Goal: Task Accomplishment & Management: Manage account settings

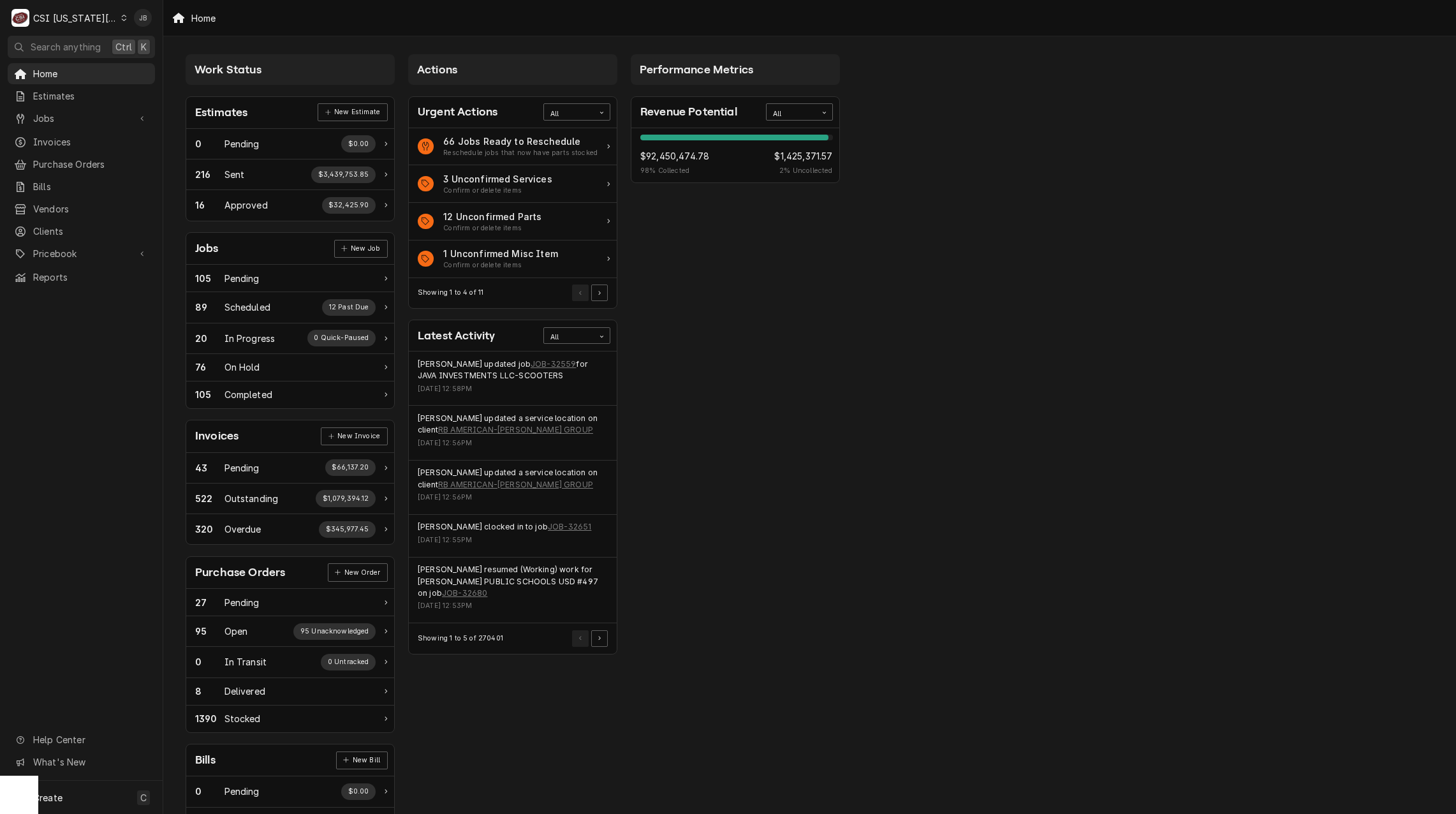
click at [762, 405] on div "Performance Metrics Revenue Potential All 98% $92,450,474.78 98 % Collected $1,…" at bounding box center [735, 462] width 222 height 828
click at [65, 136] on span "Invoices" at bounding box center [91, 142] width 116 height 13
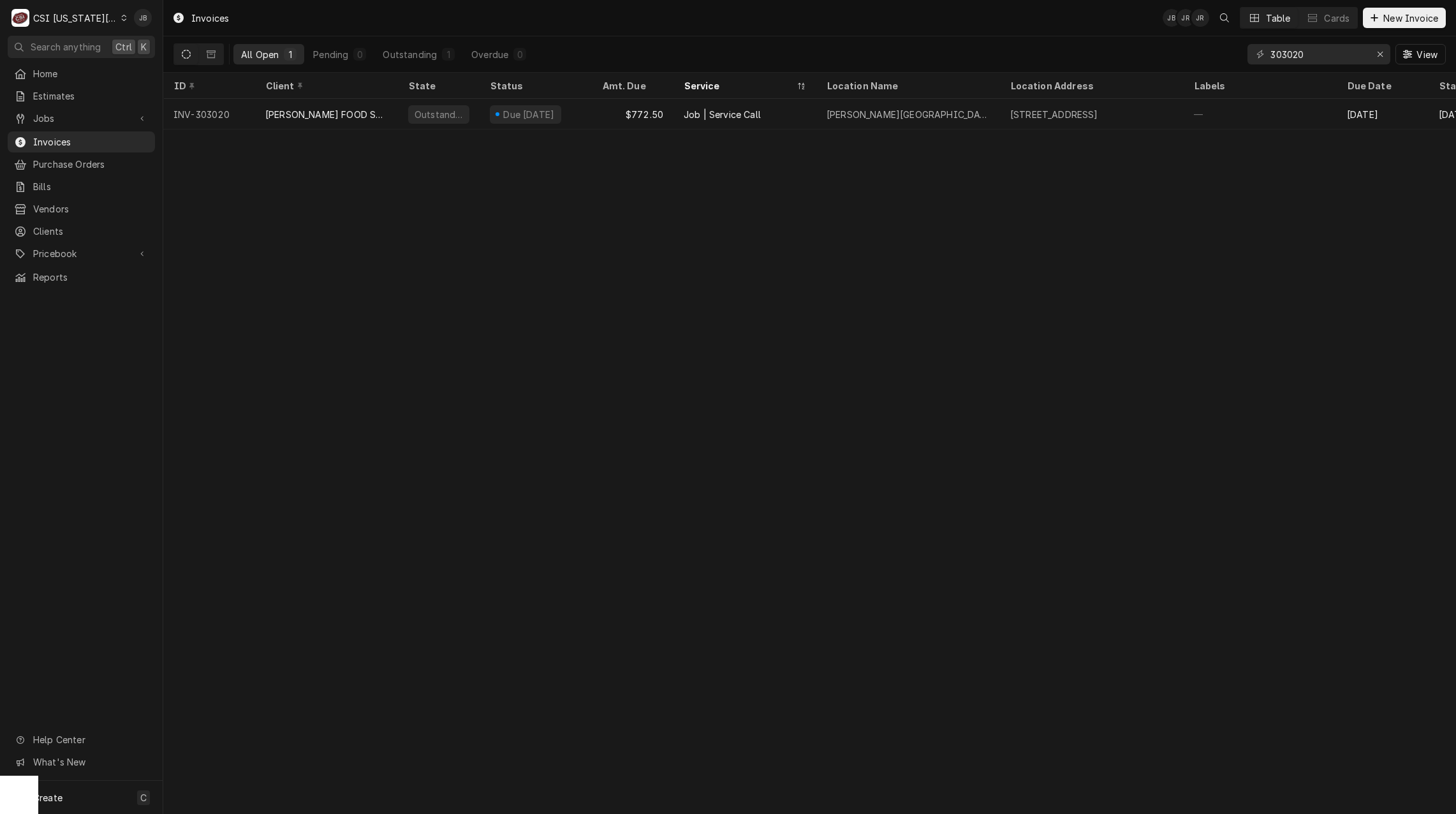
click at [1316, 64] on div "303020 View" at bounding box center [1347, 54] width 198 height 36
click at [1321, 61] on input "303020" at bounding box center [1318, 54] width 96 height 20
type input "303275"
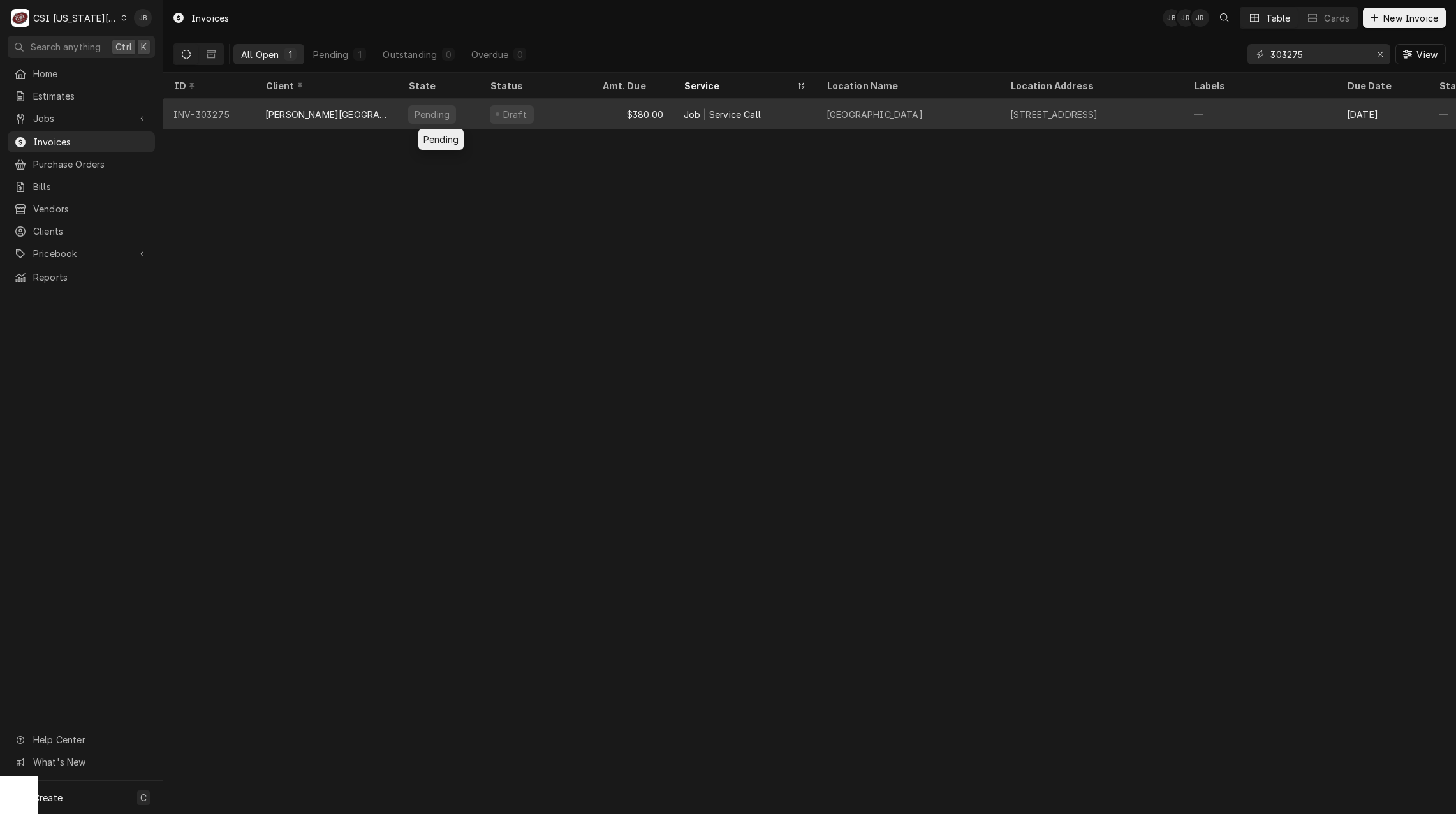
click at [473, 109] on div "Pending" at bounding box center [439, 114] width 82 height 30
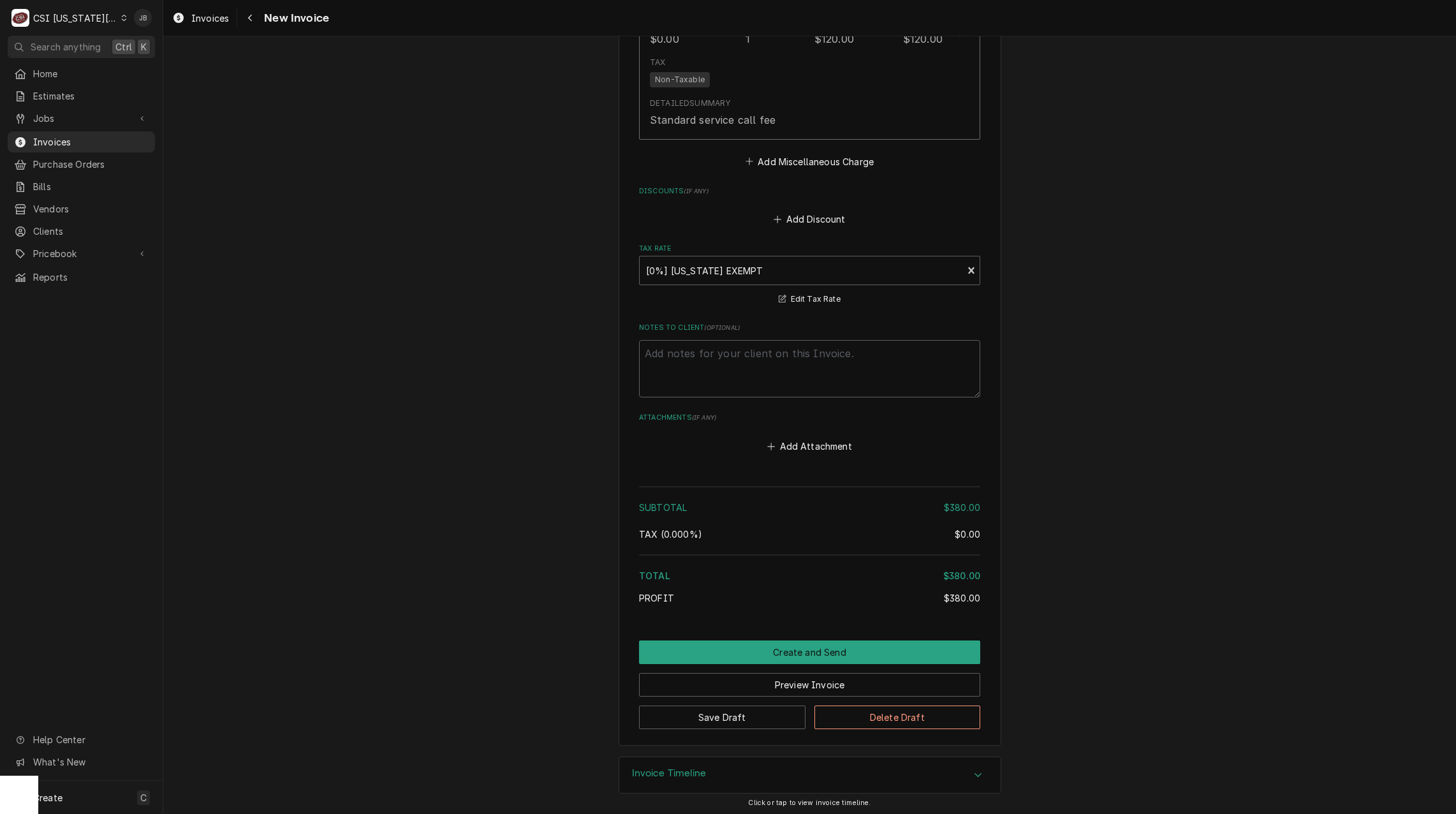
scroll to position [1777, 0]
click at [766, 646] on button "Create and Send" at bounding box center [810, 649] width 342 height 23
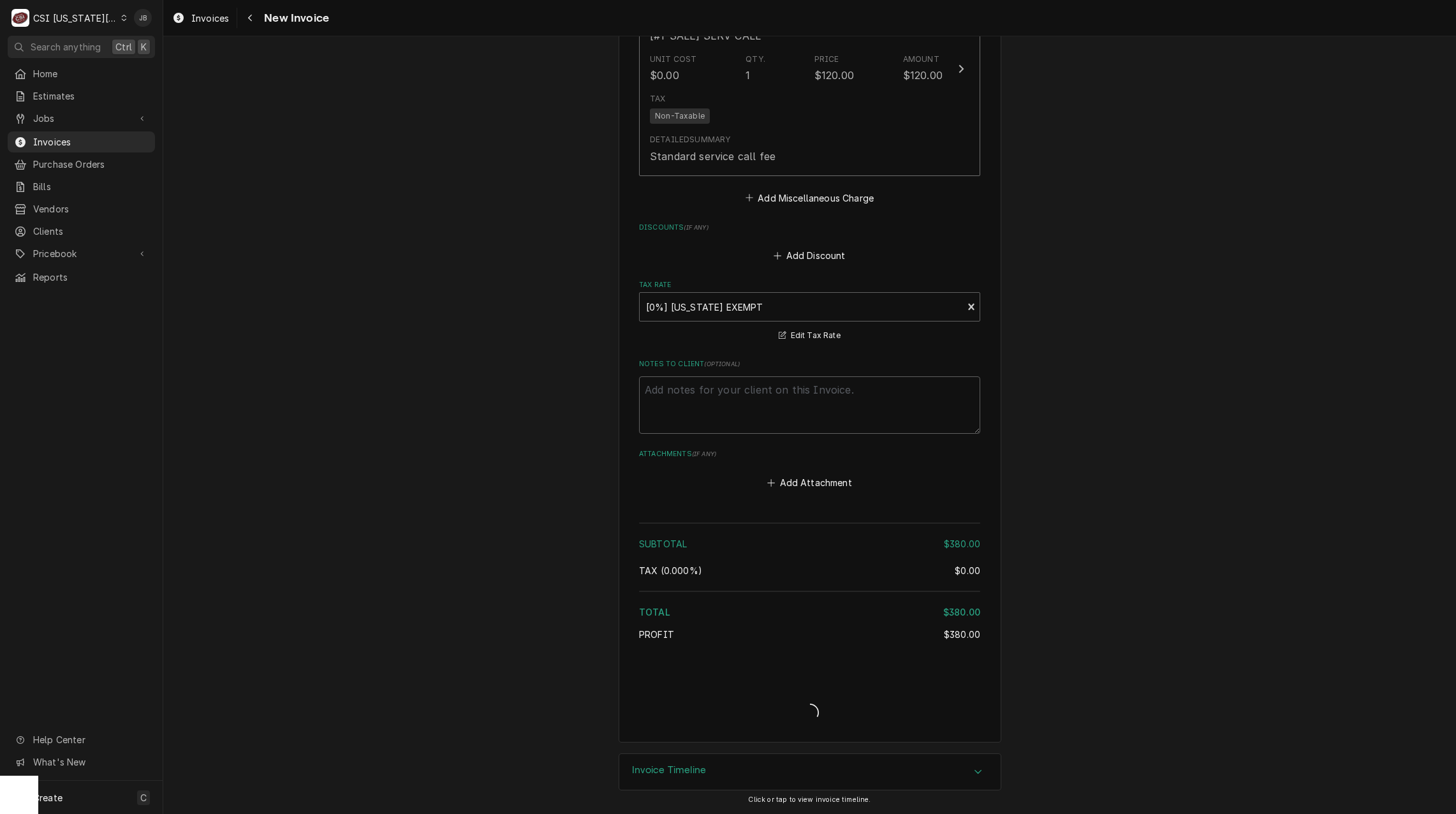
type textarea "x"
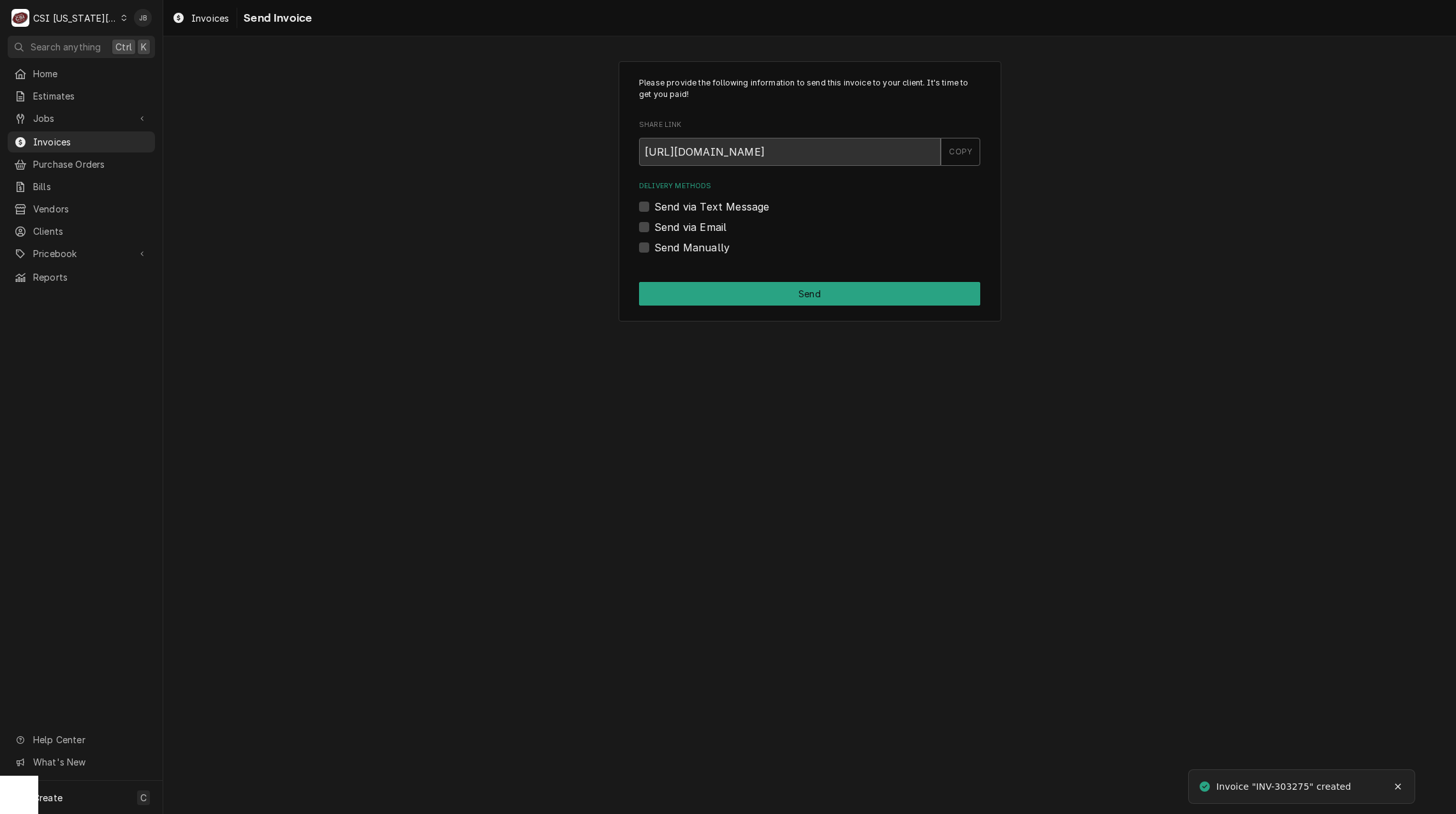
click at [683, 236] on div "Delivery Methods Send via Text Message Send via Email Send Manually" at bounding box center [810, 218] width 342 height 73
click at [723, 234] on label "Send via Email" at bounding box center [690, 227] width 72 height 16
click at [723, 234] on input "Send via Email" at bounding box center [825, 234] width 342 height 28
checkbox input "true"
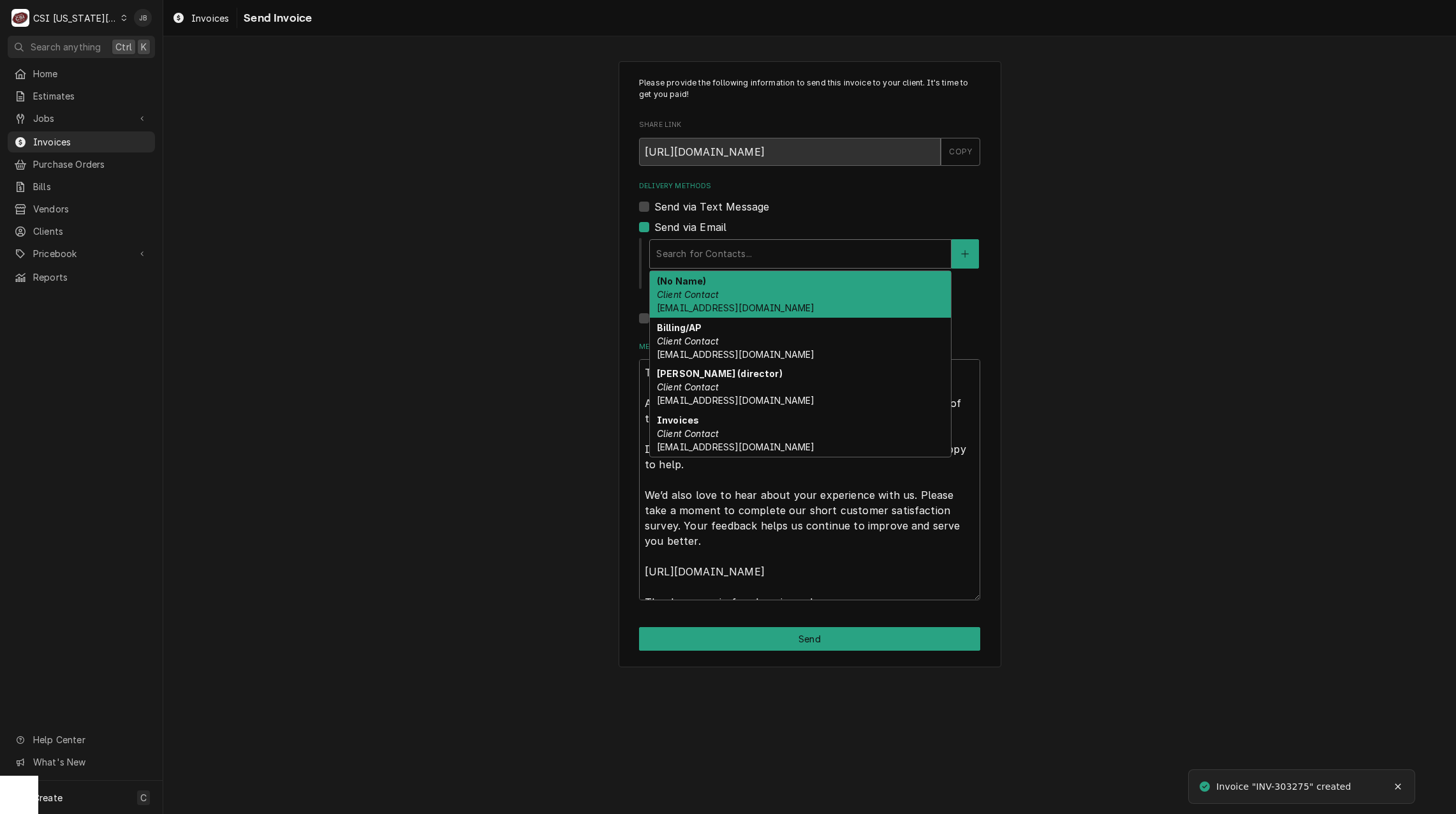
click at [728, 262] on div "Delivery Methods" at bounding box center [800, 253] width 289 height 23
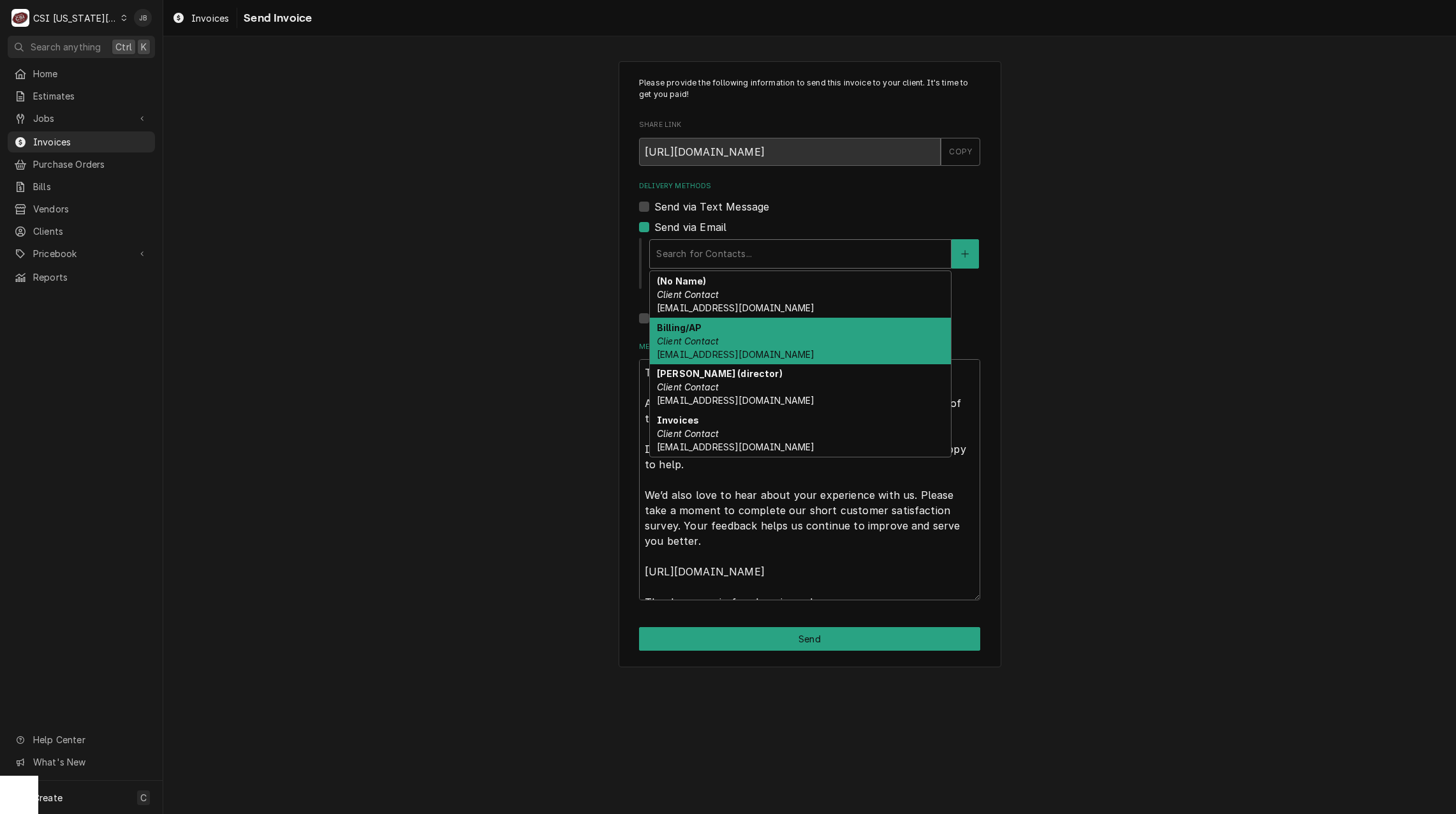
click at [788, 352] on div "Billing/AP Client Contact nutrition@usd231.com" at bounding box center [800, 341] width 301 height 47
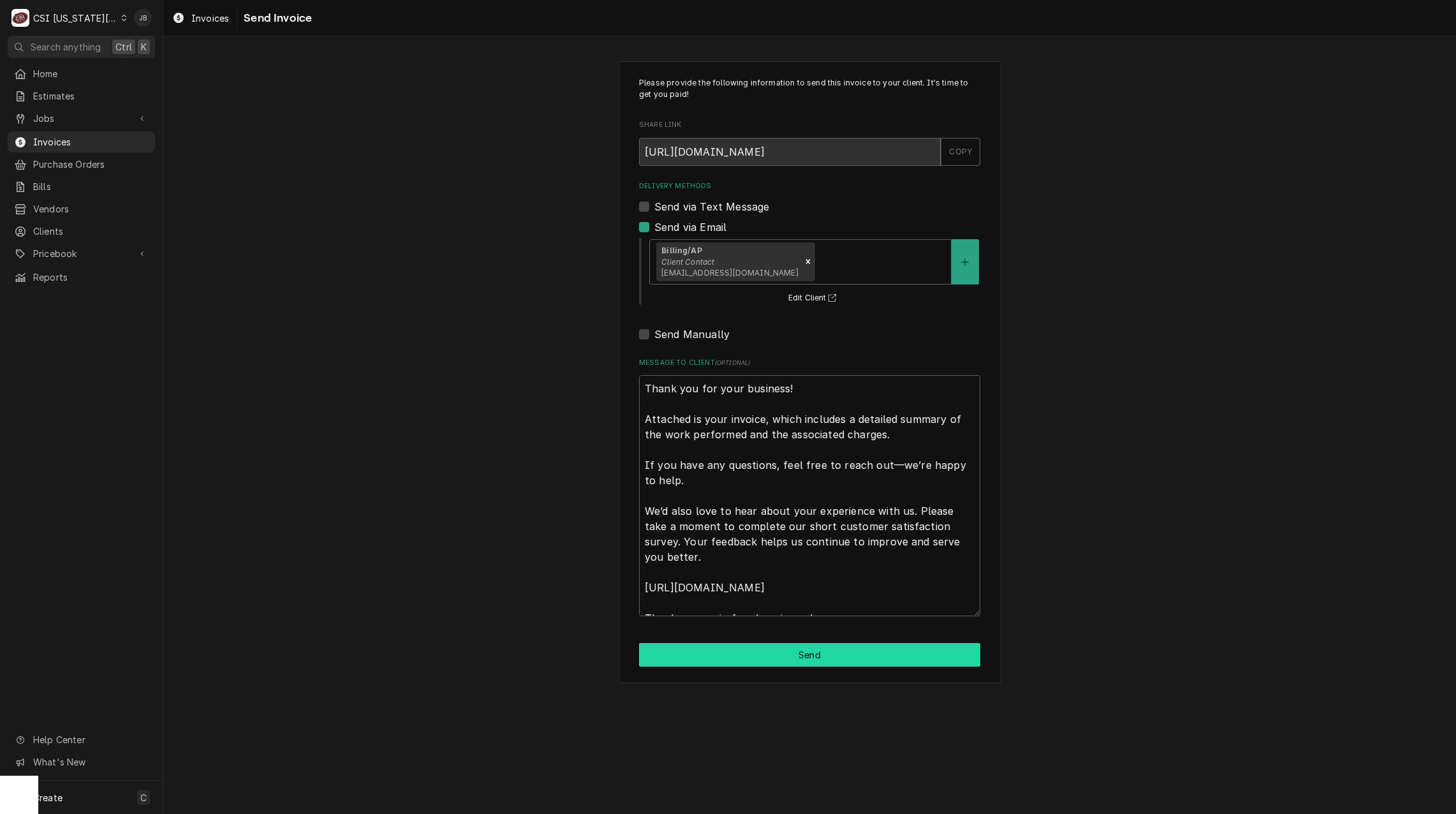
drag, startPoint x: 735, startPoint y: 647, endPoint x: 1063, endPoint y: 637, distance: 328.2
click at [736, 647] on button "Send" at bounding box center [810, 654] width 342 height 23
type textarea "x"
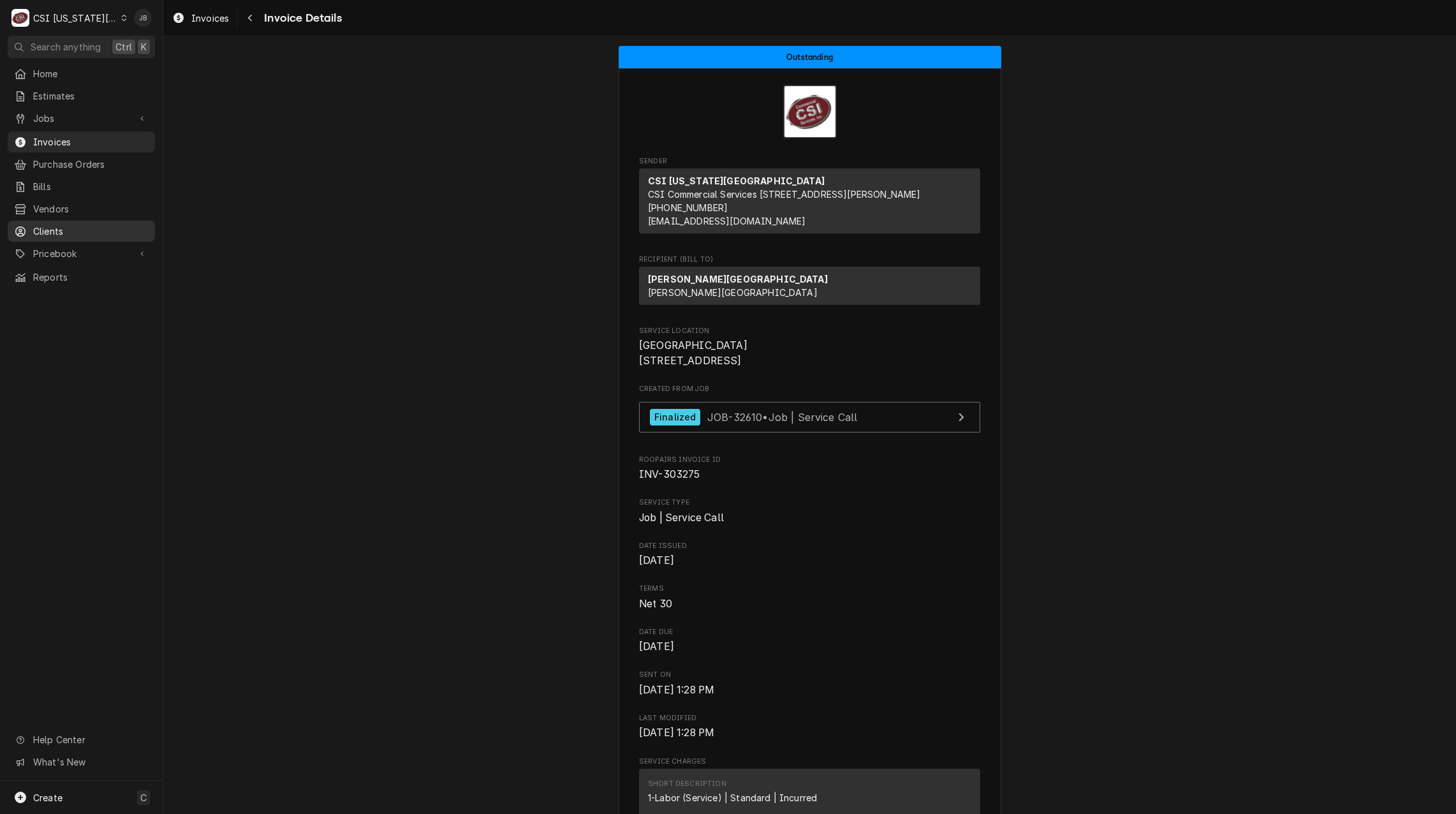
click at [64, 225] on span "Clients" at bounding box center [91, 231] width 116 height 13
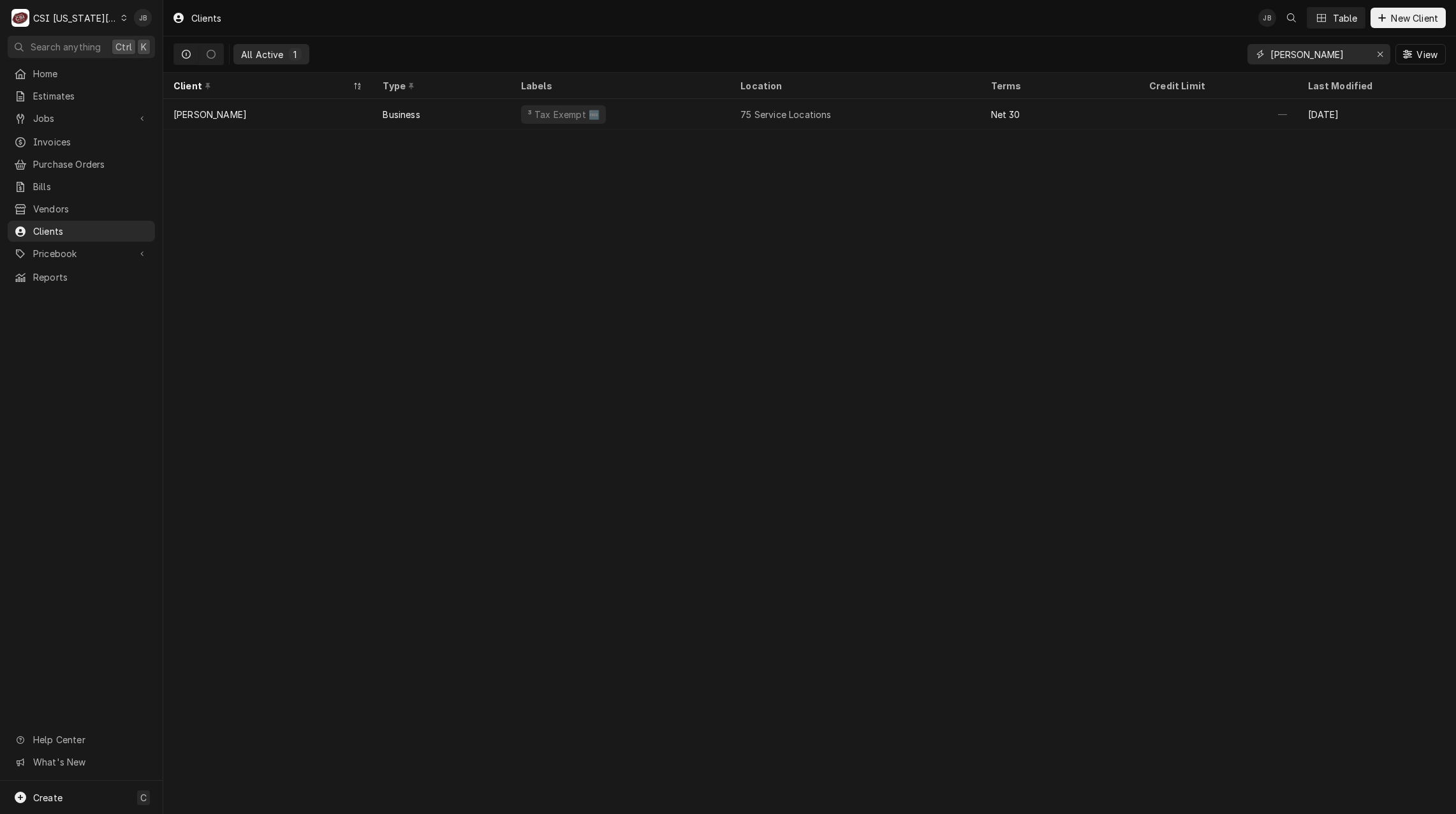
drag, startPoint x: 1304, startPoint y: 51, endPoint x: 1184, endPoint y: 52, distance: 120.0
click at [1184, 52] on div "All Active 1 vivian View" at bounding box center [810, 54] width 1273 height 36
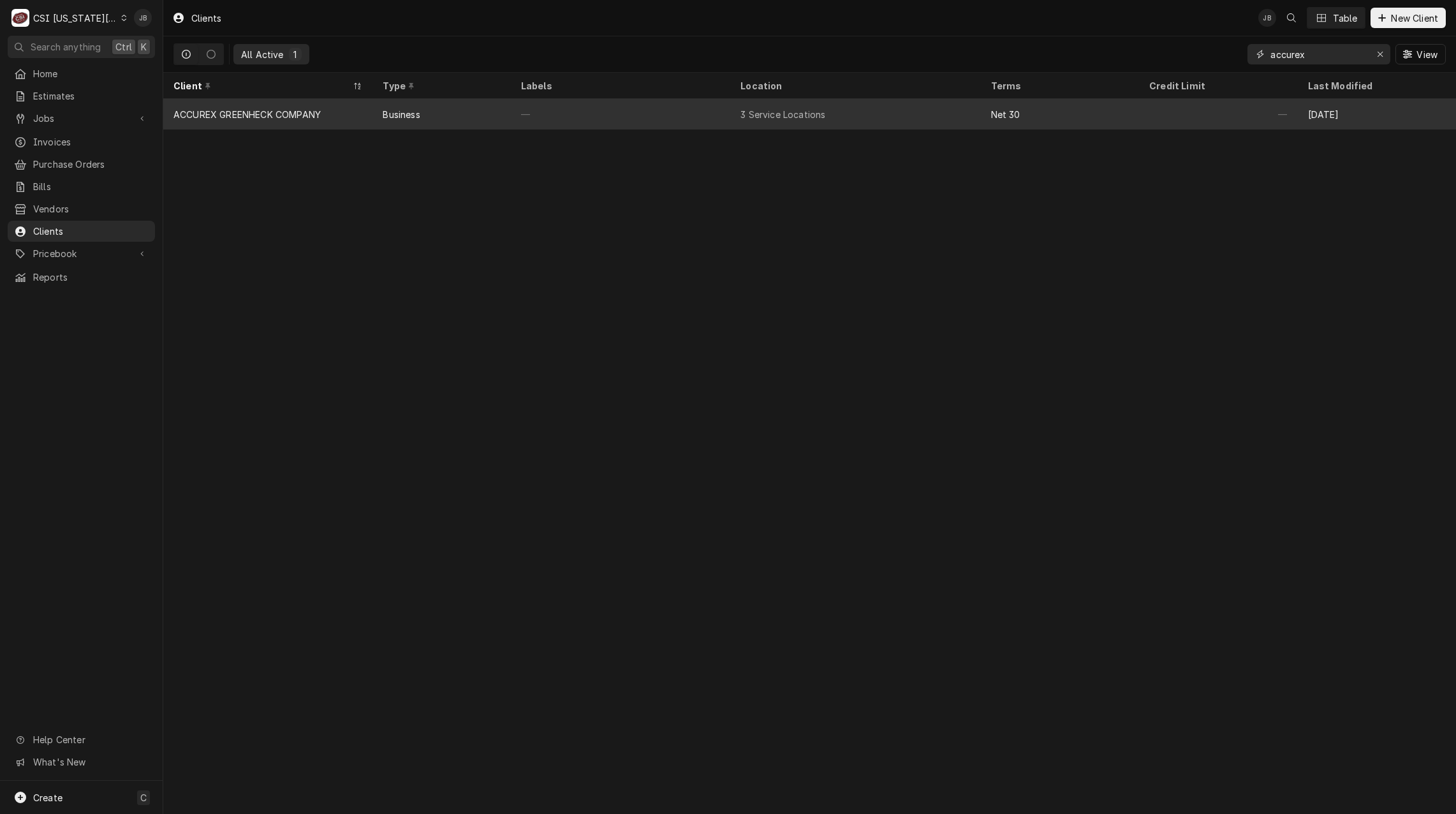
type input "accurex"
click at [493, 120] on div "Business" at bounding box center [441, 114] width 138 height 30
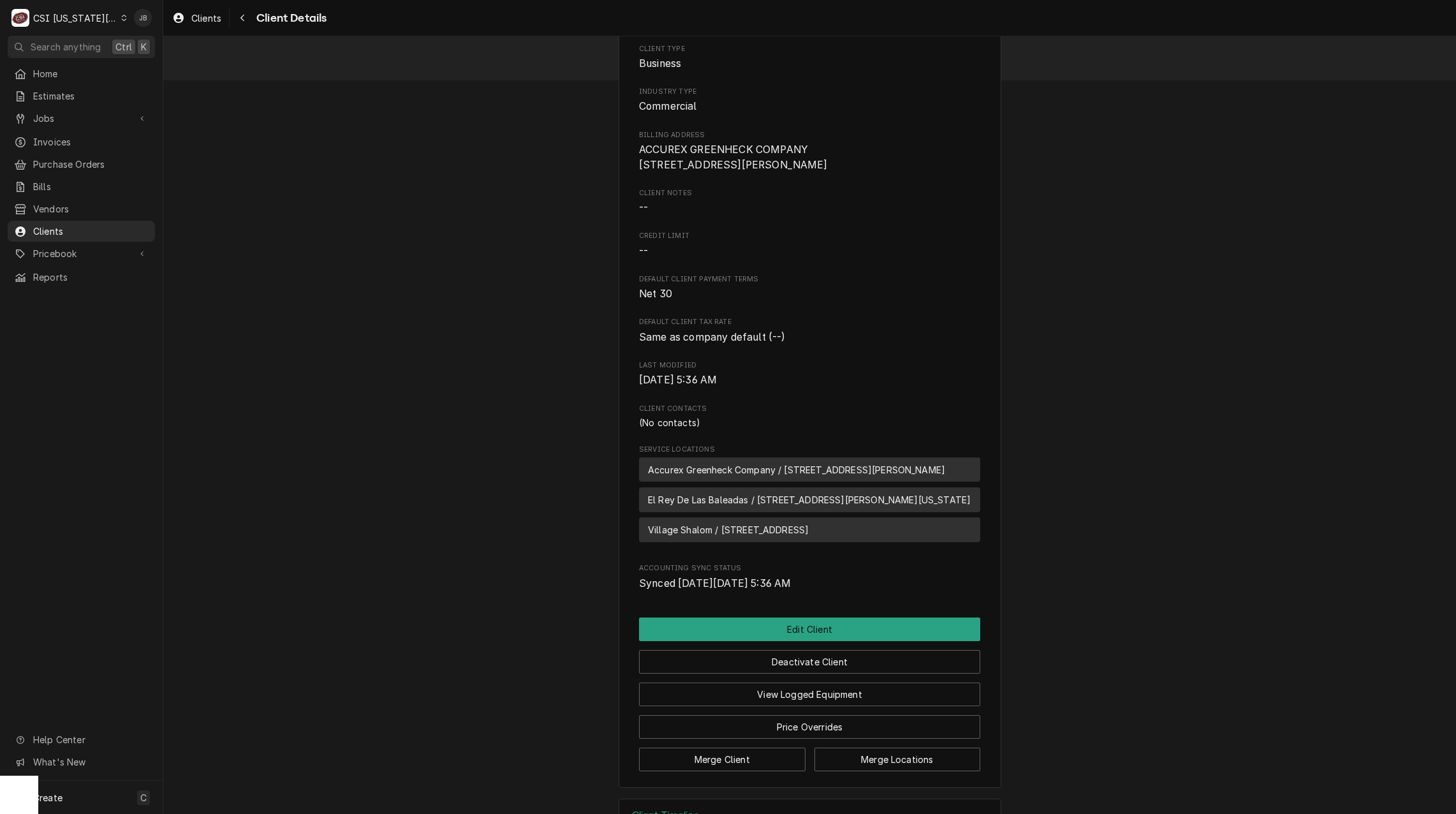
scroll to position [123, 0]
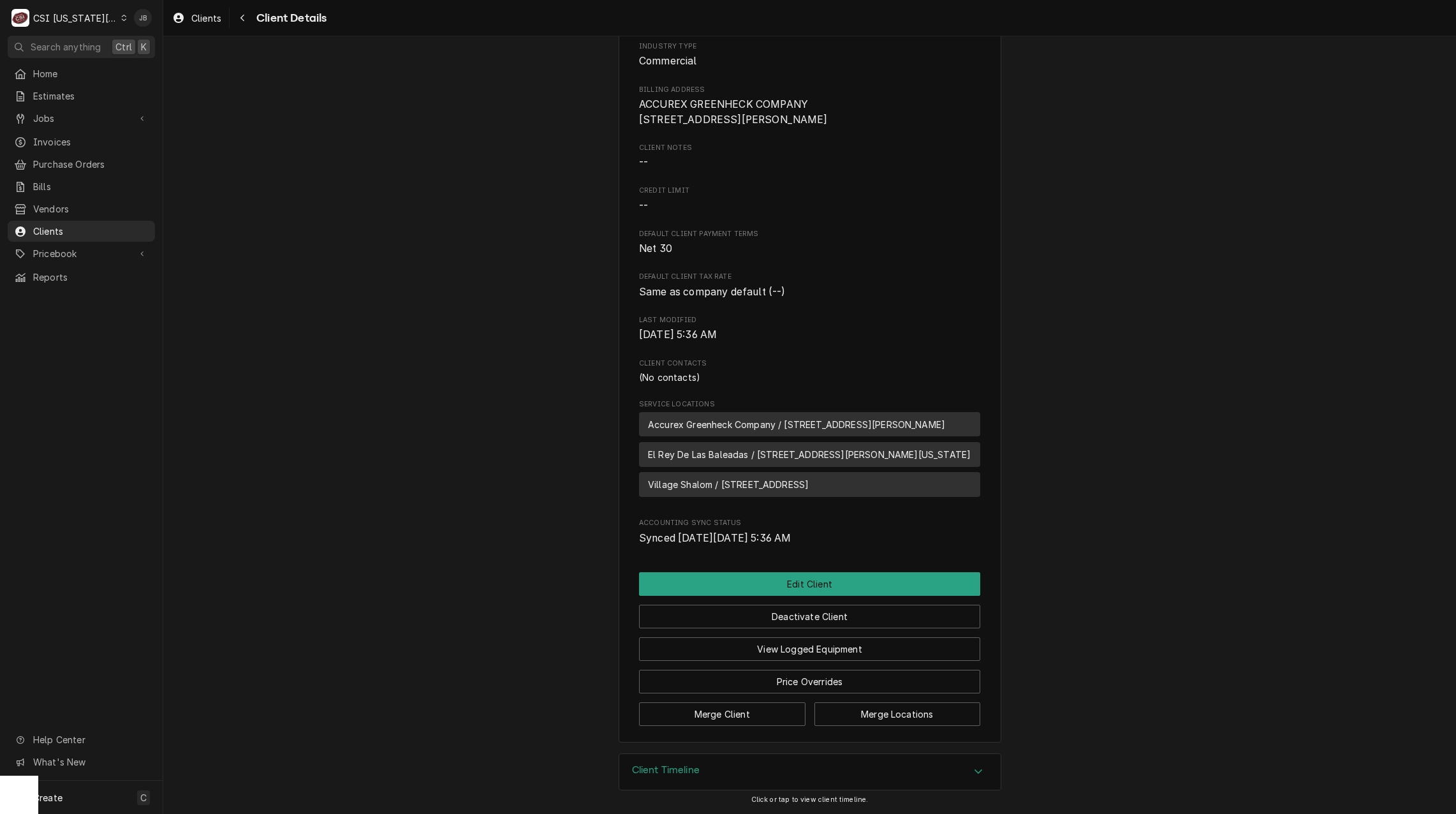
click at [733, 760] on div "Client Timeline" at bounding box center [810, 772] width 381 height 36
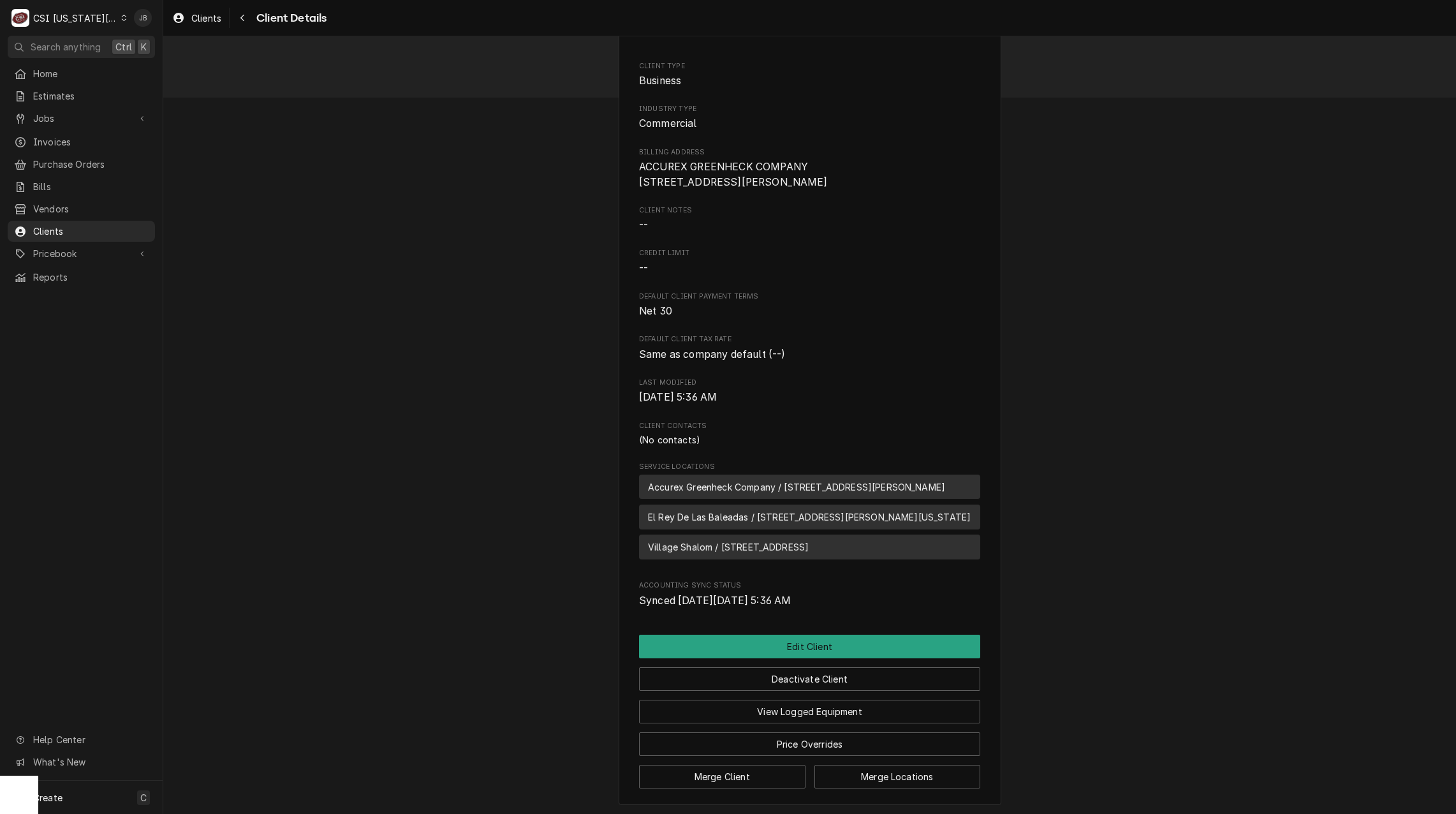
scroll to position [0, 0]
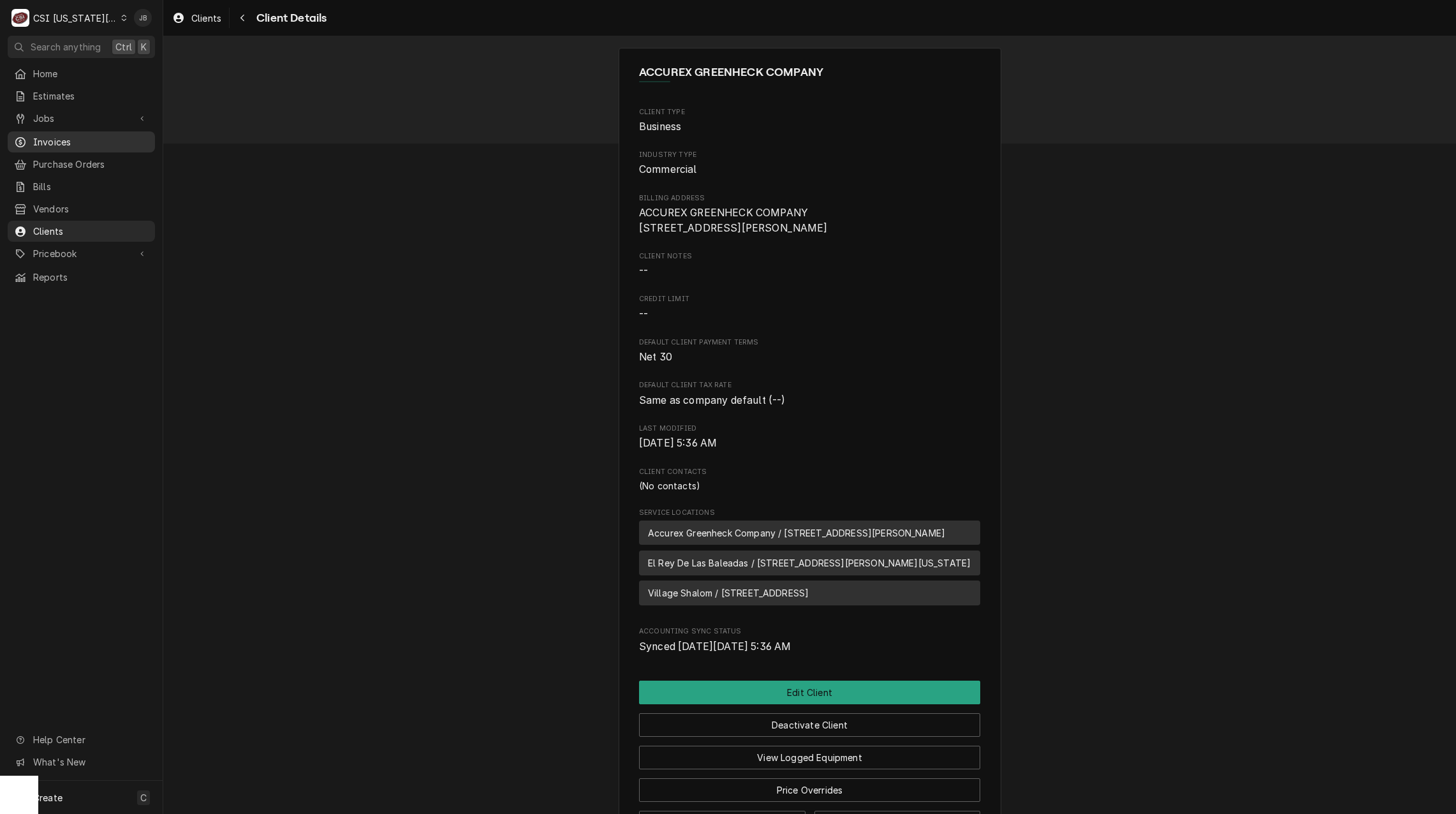
click at [73, 136] on span "Invoices" at bounding box center [91, 142] width 116 height 13
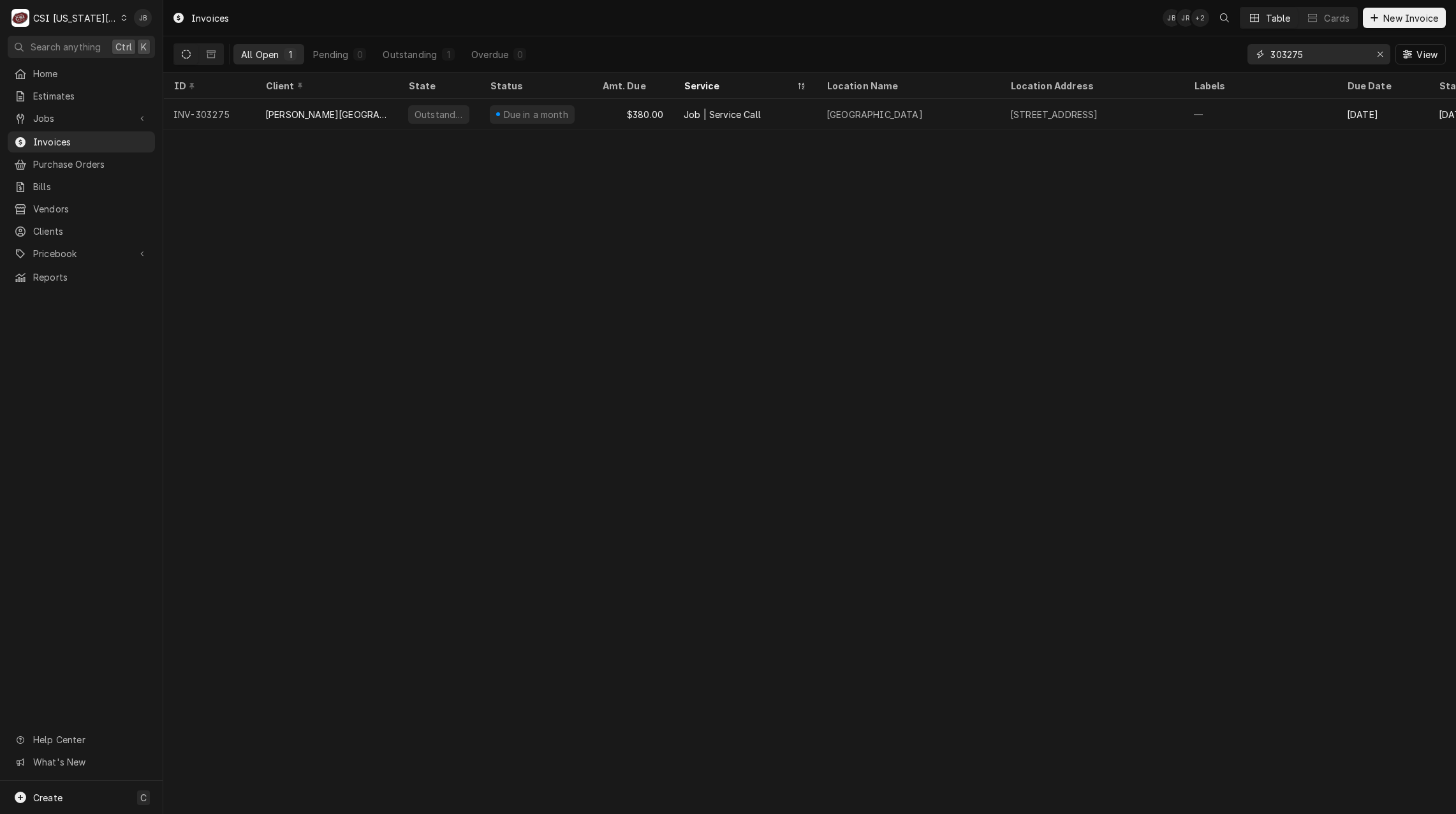
click at [1327, 56] on input "303275" at bounding box center [1318, 54] width 96 height 20
type input "303276"
click at [1322, 52] on input "303276" at bounding box center [1318, 54] width 96 height 20
click at [77, 115] on span "Jobs" at bounding box center [81, 118] width 96 height 13
click at [73, 134] on span "Jobs" at bounding box center [91, 140] width 116 height 13
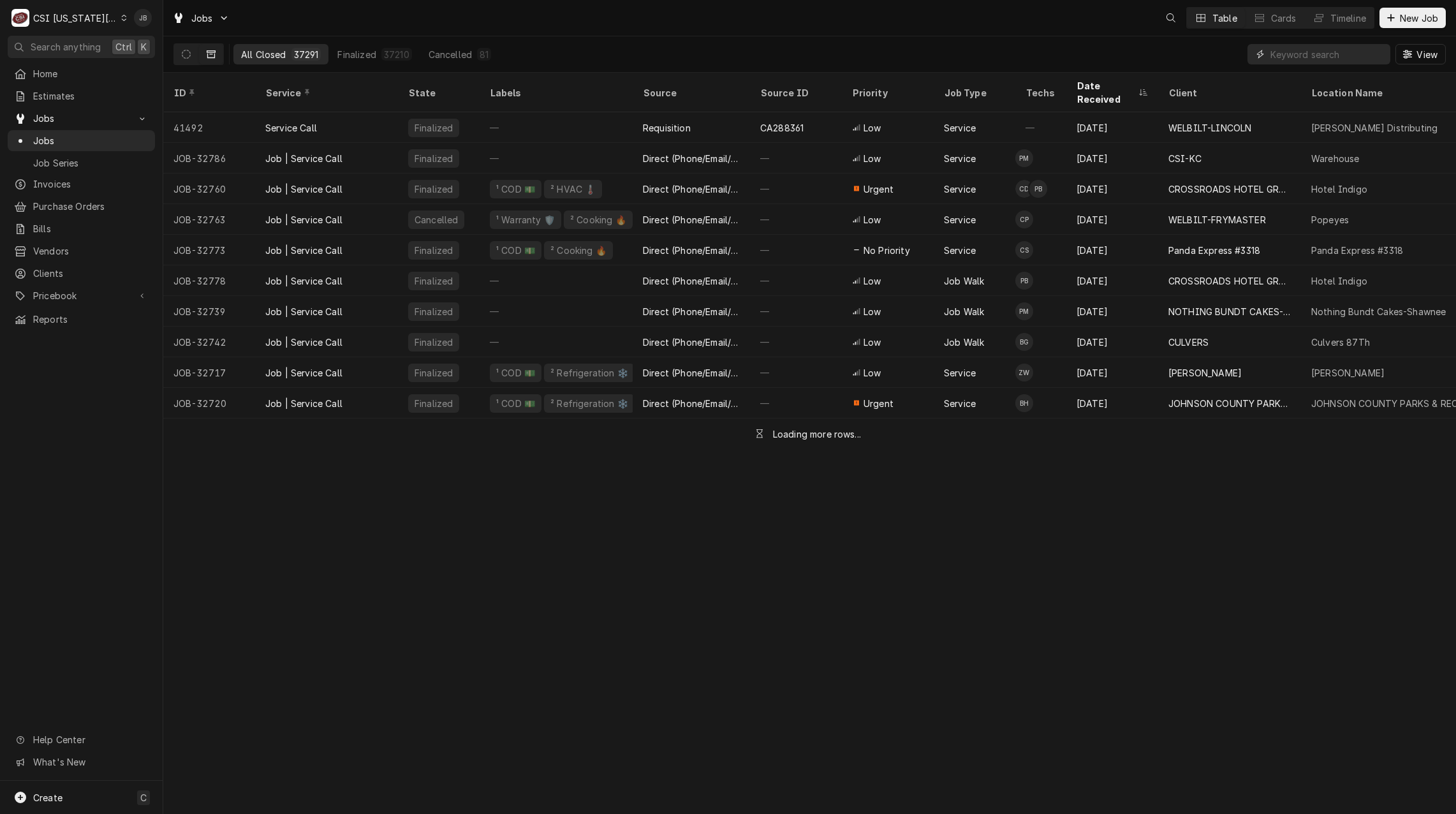
click at [1331, 56] on input "Dynamic Content Wrapper" at bounding box center [1327, 54] width 114 height 20
paste input "32317"
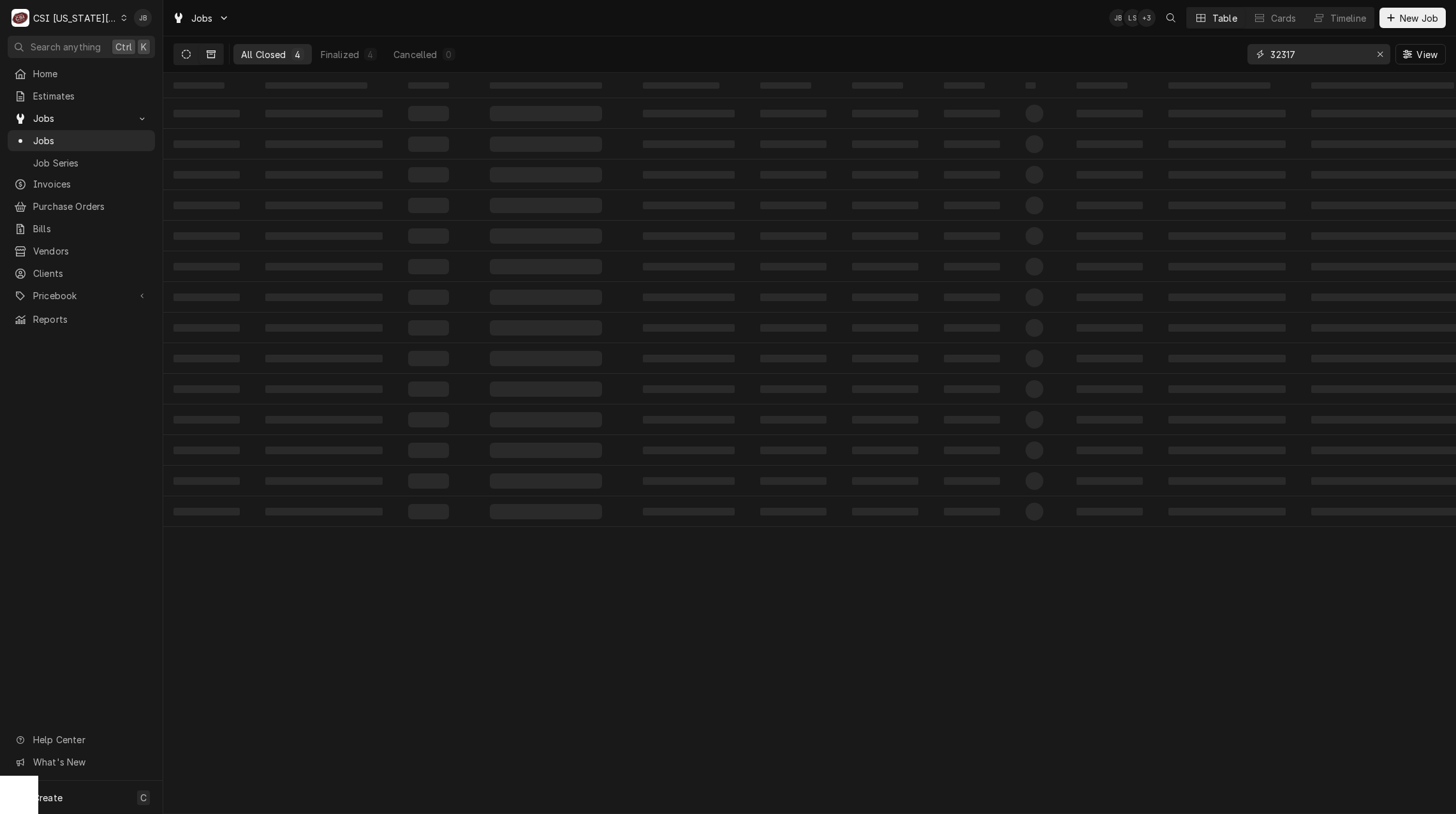
type input "32317"
click at [189, 53] on icon "Dynamic Content Wrapper" at bounding box center [186, 54] width 9 height 9
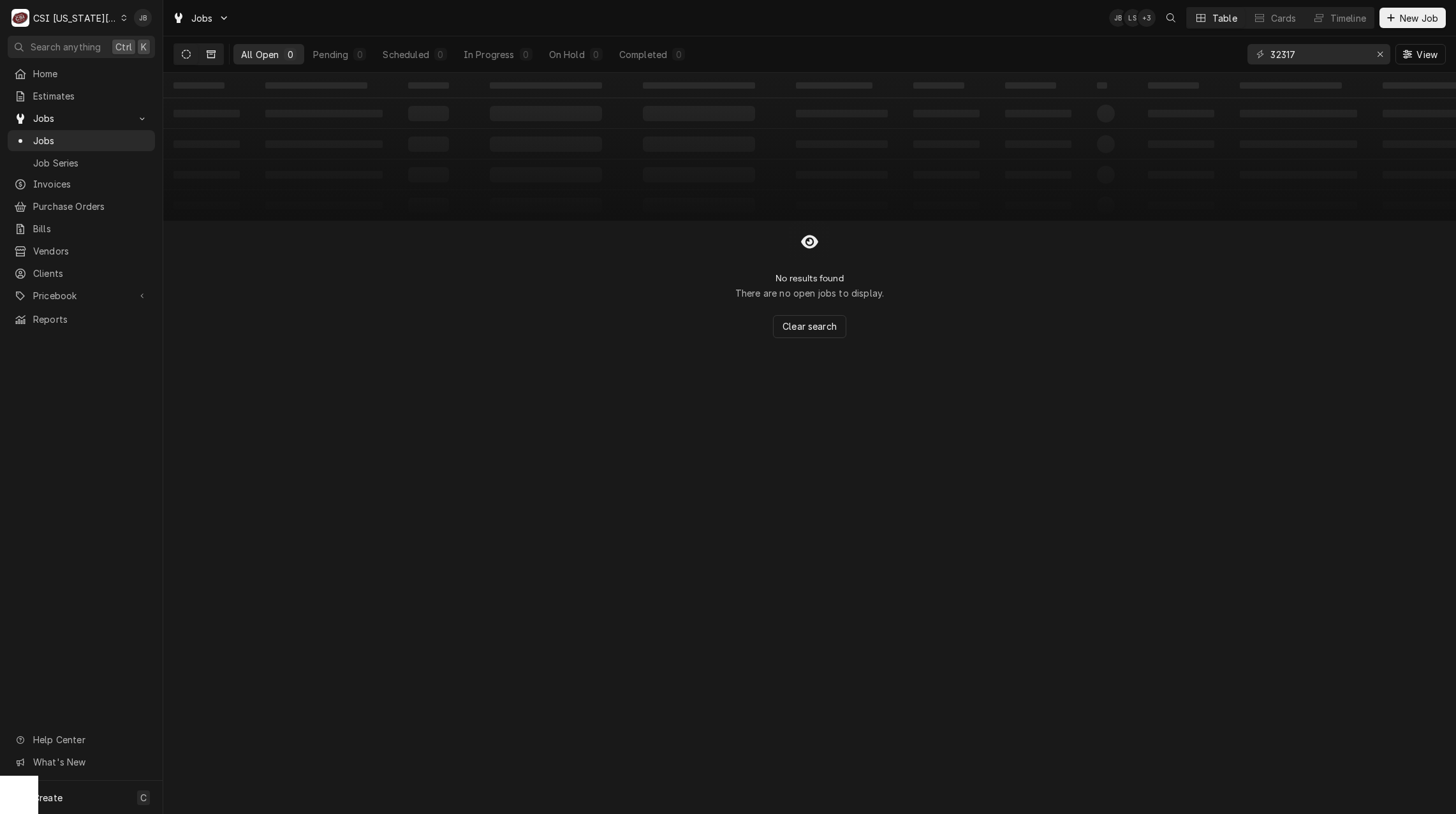
click at [208, 56] on icon "Dynamic Content Wrapper" at bounding box center [211, 54] width 9 height 8
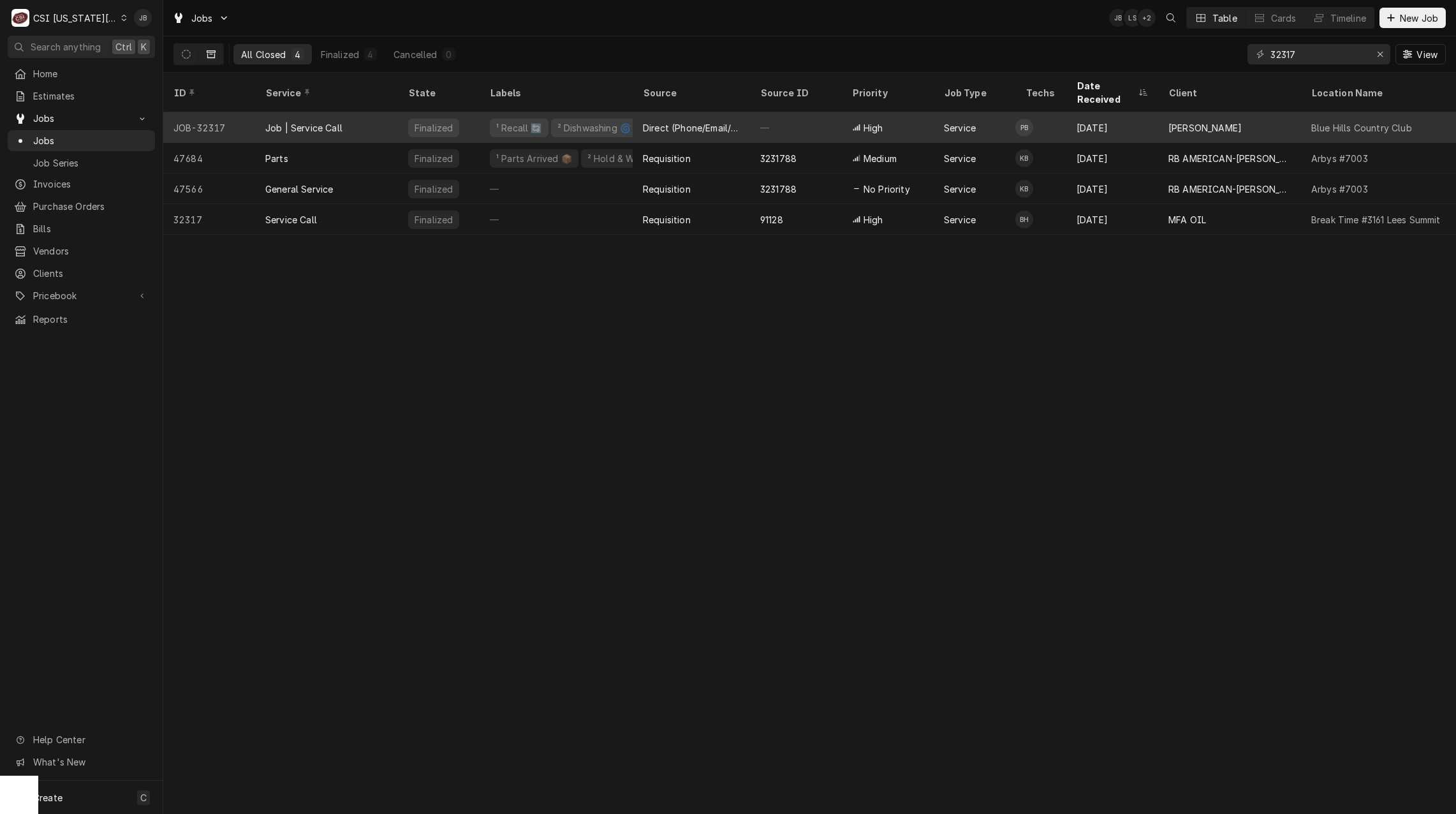
click at [319, 121] on div "Job | Service Call" at bounding box center [303, 128] width 77 height 13
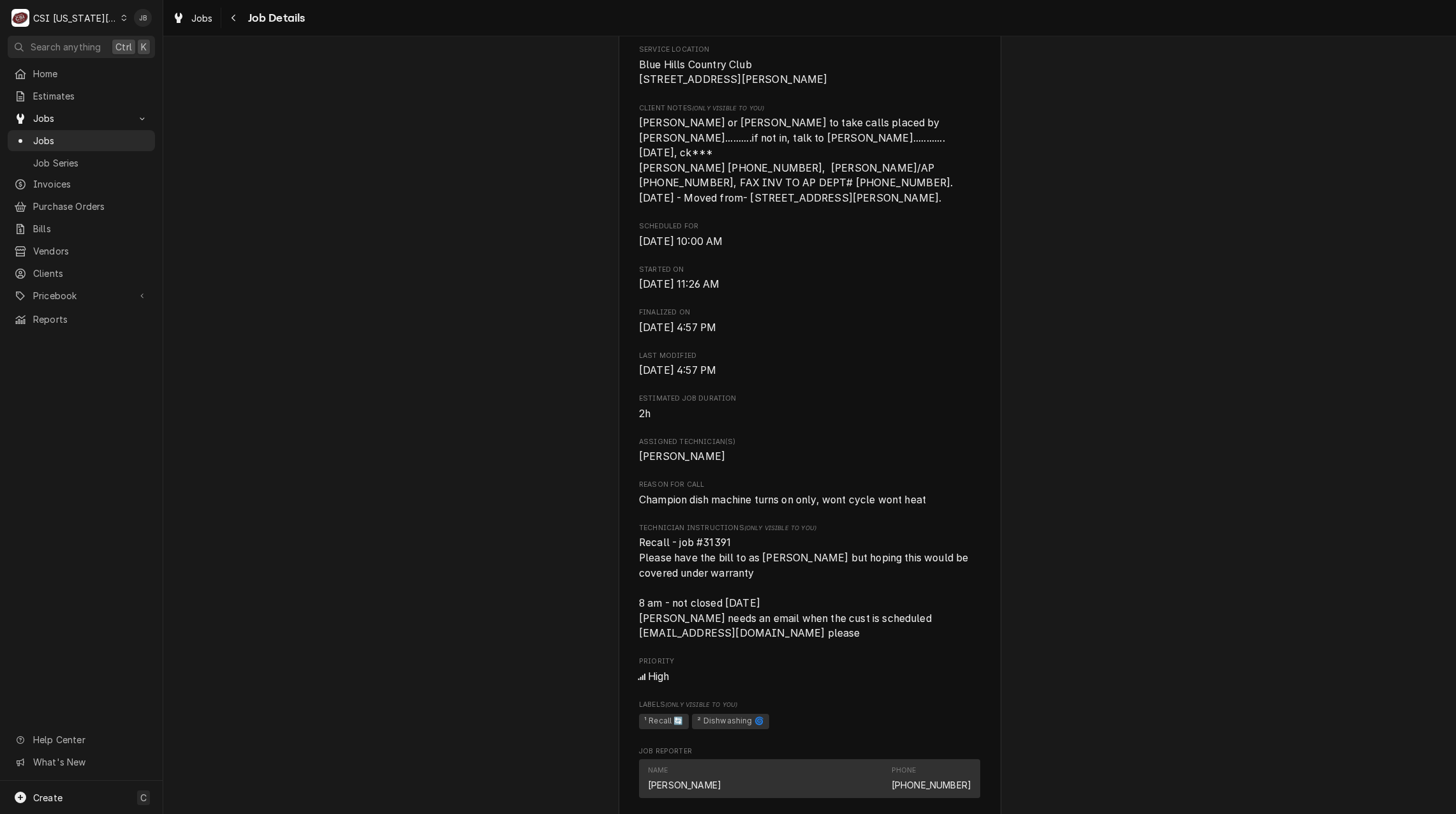
scroll to position [383, 0]
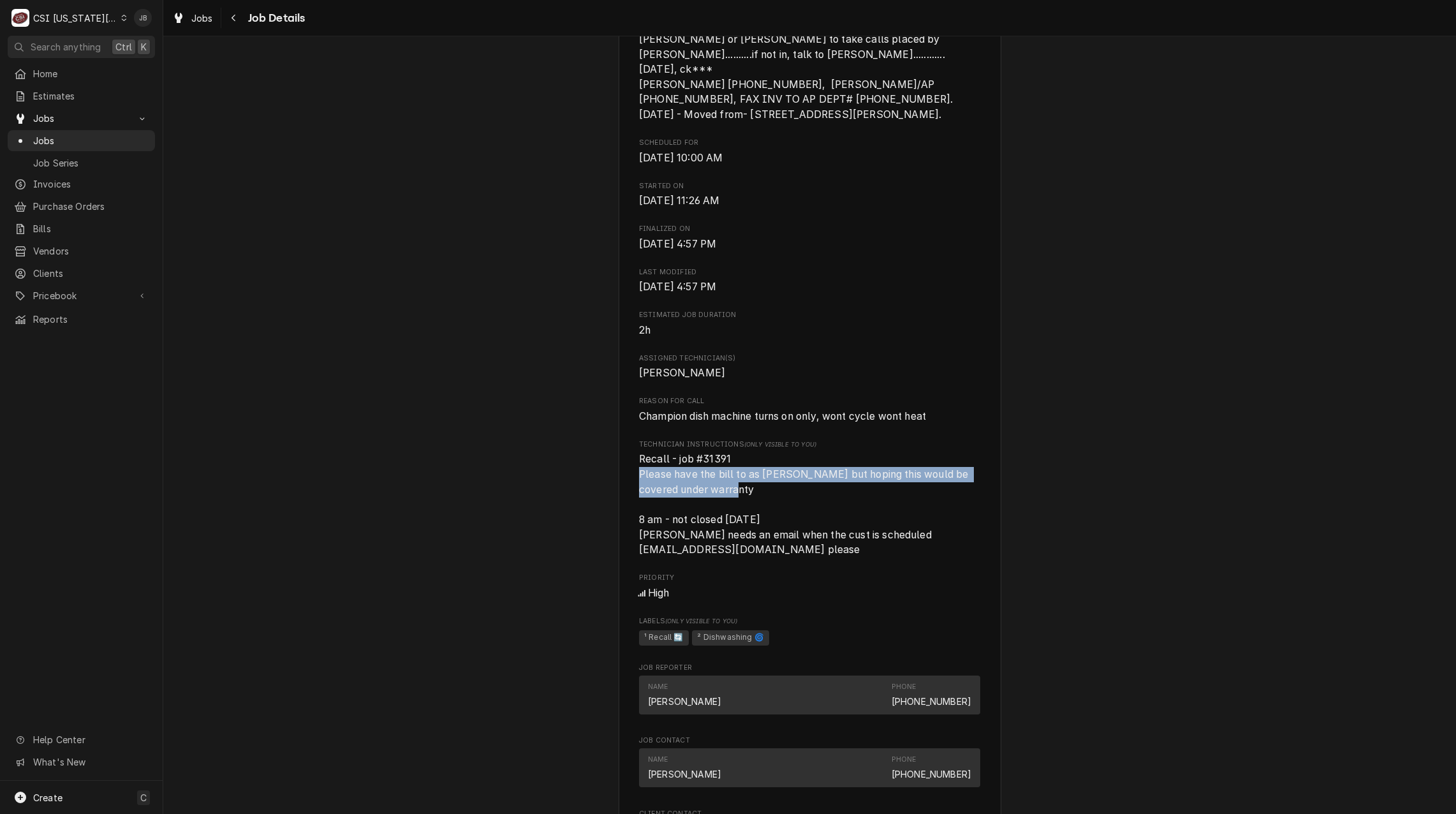
drag, startPoint x: 765, startPoint y: 489, endPoint x: 633, endPoint y: 479, distance: 132.4
click at [633, 479] on div "[PERSON_NAME] Blue Hills Country Club / [STREET_ADDRESS] Open in Maps Roopairs …" at bounding box center [810, 462] width 383 height 1526
copy span "Please have the bill to as [PERSON_NAME] but hoping this would be covered under…"
click at [766, 563] on div "Roopairs Job ID JOB-32317 Date Received [DATE] Service Type Job | Service Call …" at bounding box center [810, 441] width 342 height 1304
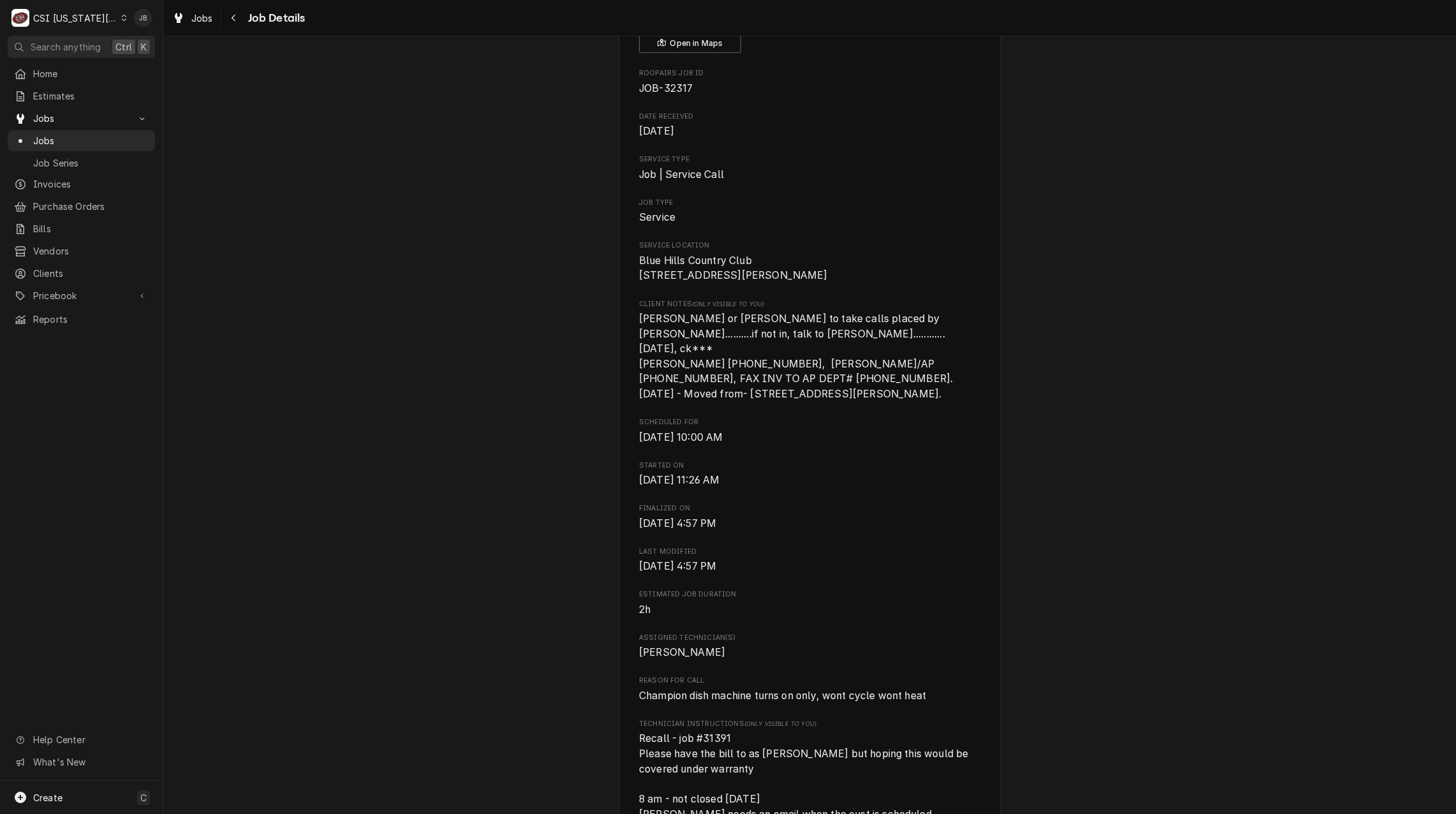
scroll to position [0, 0]
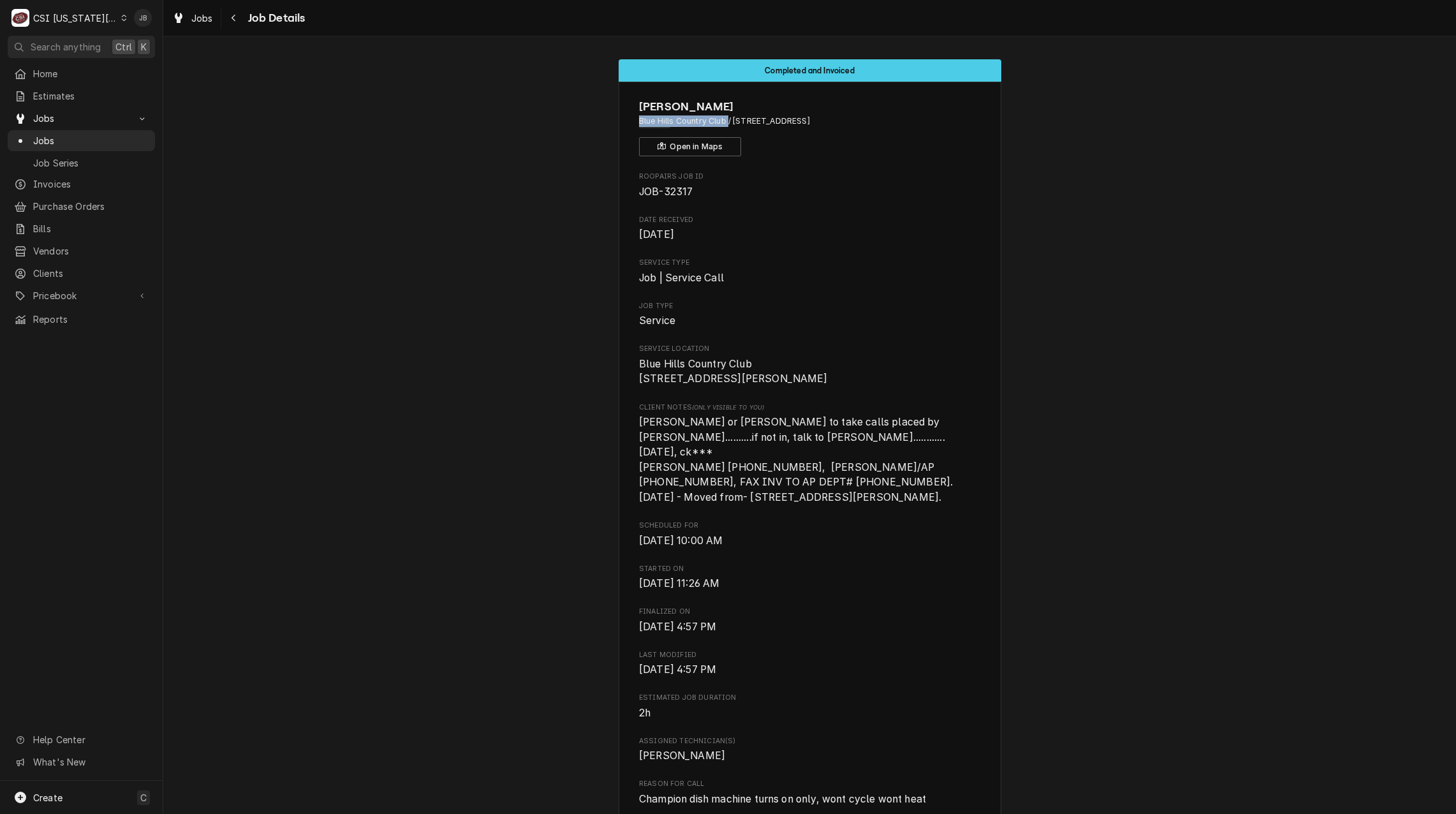
drag, startPoint x: 724, startPoint y: 119, endPoint x: 627, endPoint y: 119, distance: 97.0
copy span "Blue Hills Country Club"
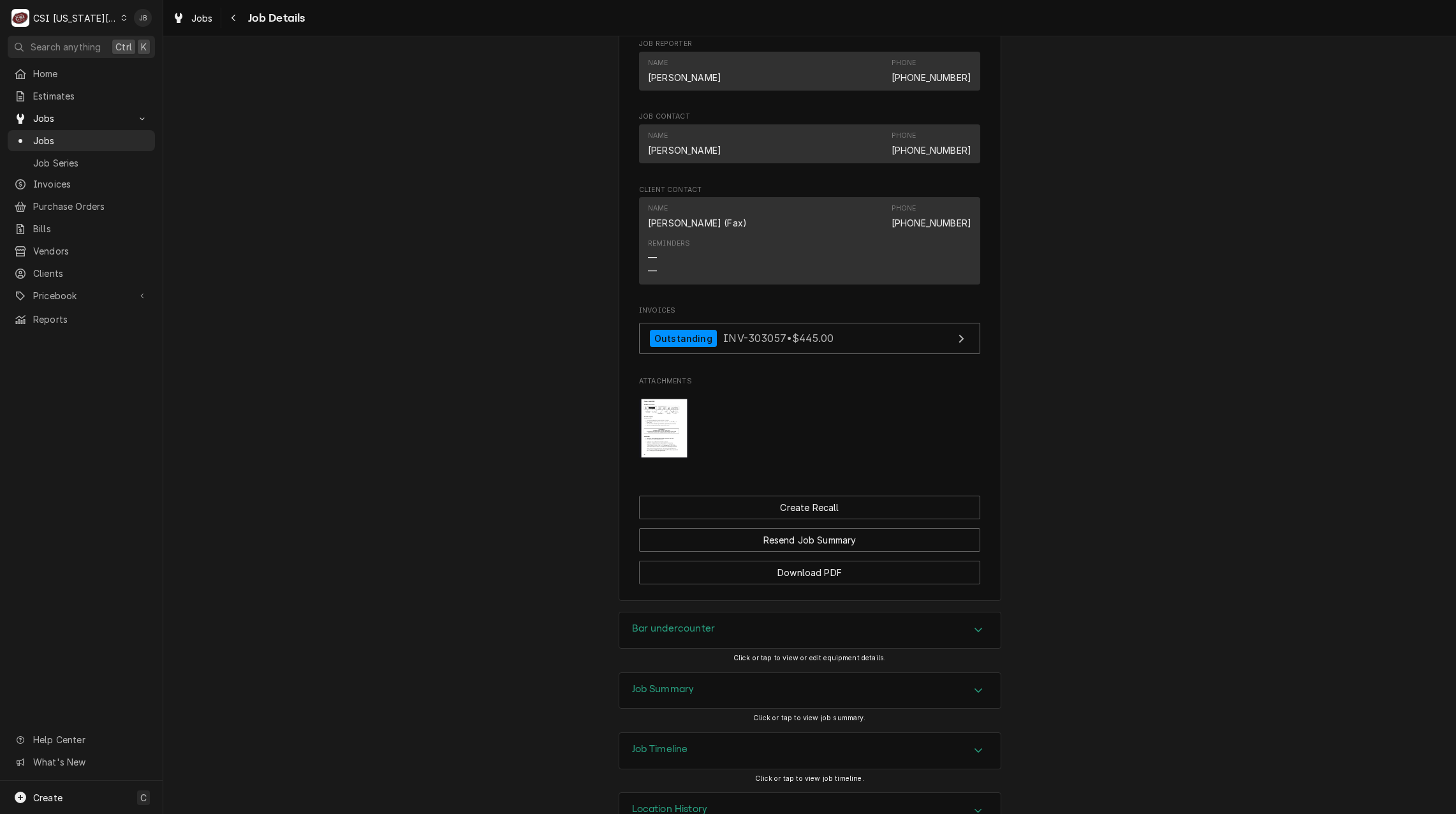
scroll to position [1046, 0]
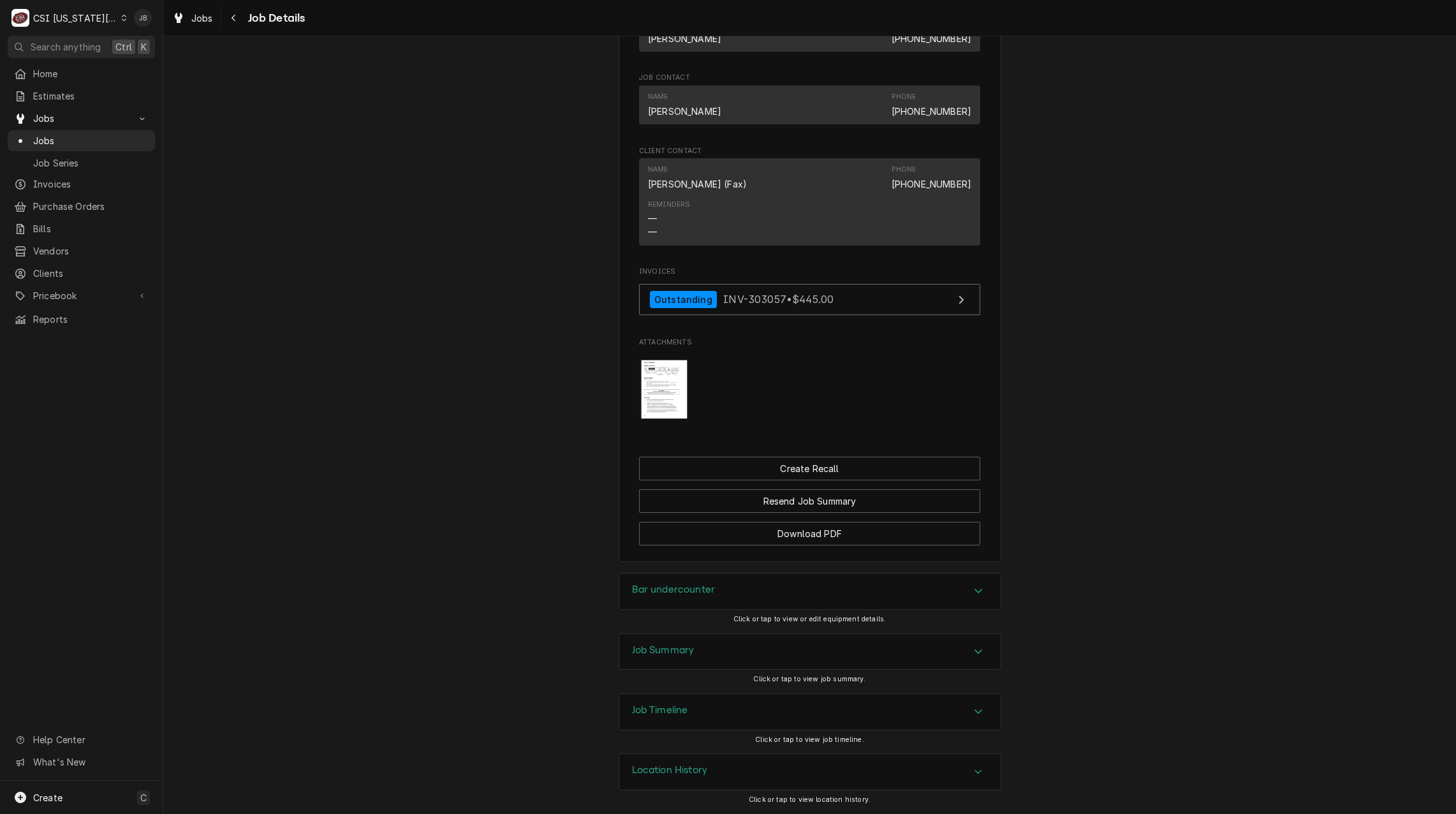
click at [674, 718] on div "Job Timeline" at bounding box center [661, 712] width 56 height 16
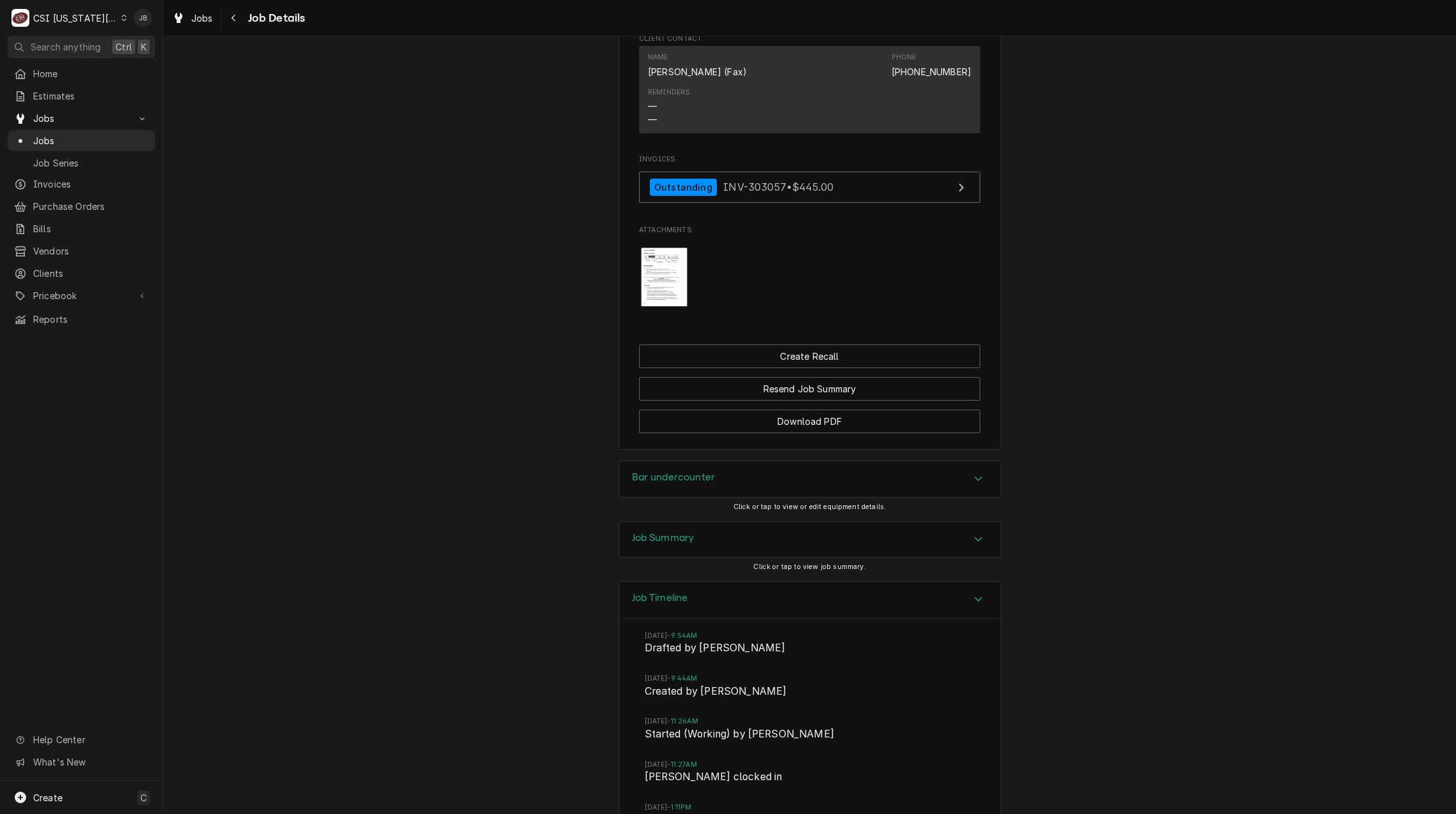
scroll to position [1238, 0]
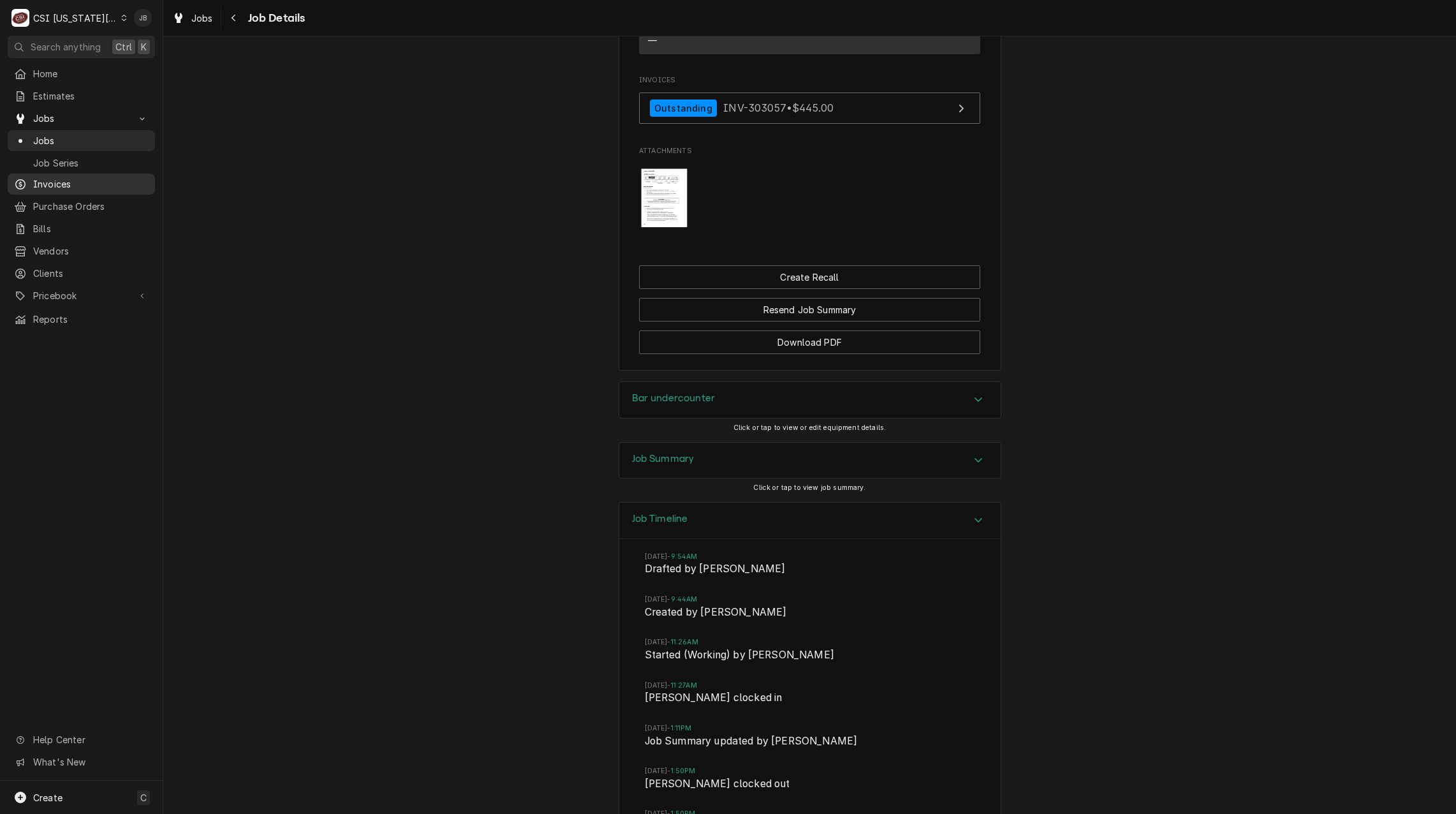
click at [83, 181] on span "Invoices" at bounding box center [91, 184] width 116 height 13
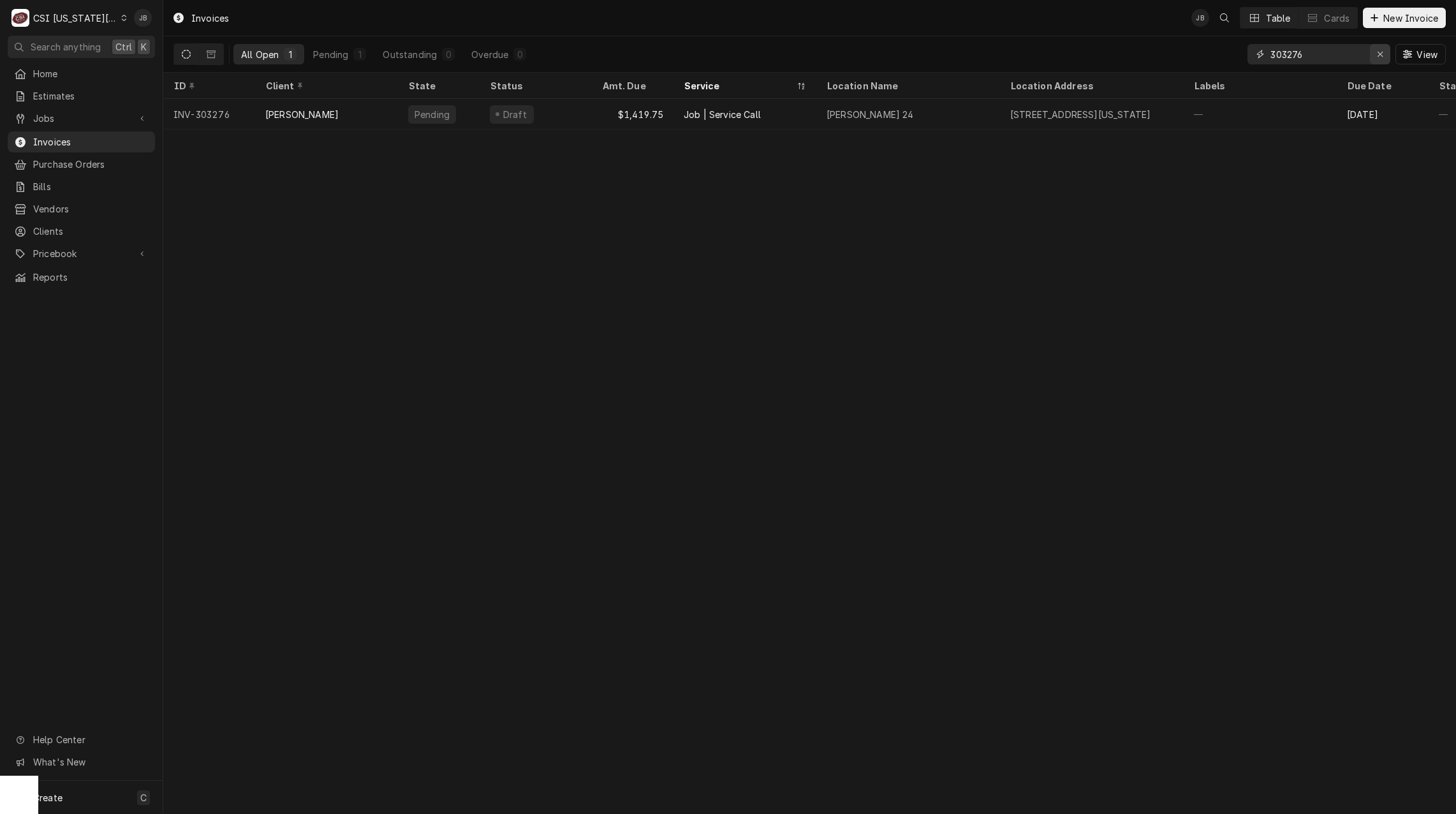
click at [1386, 51] on div "Erase input" at bounding box center [1380, 54] width 13 height 13
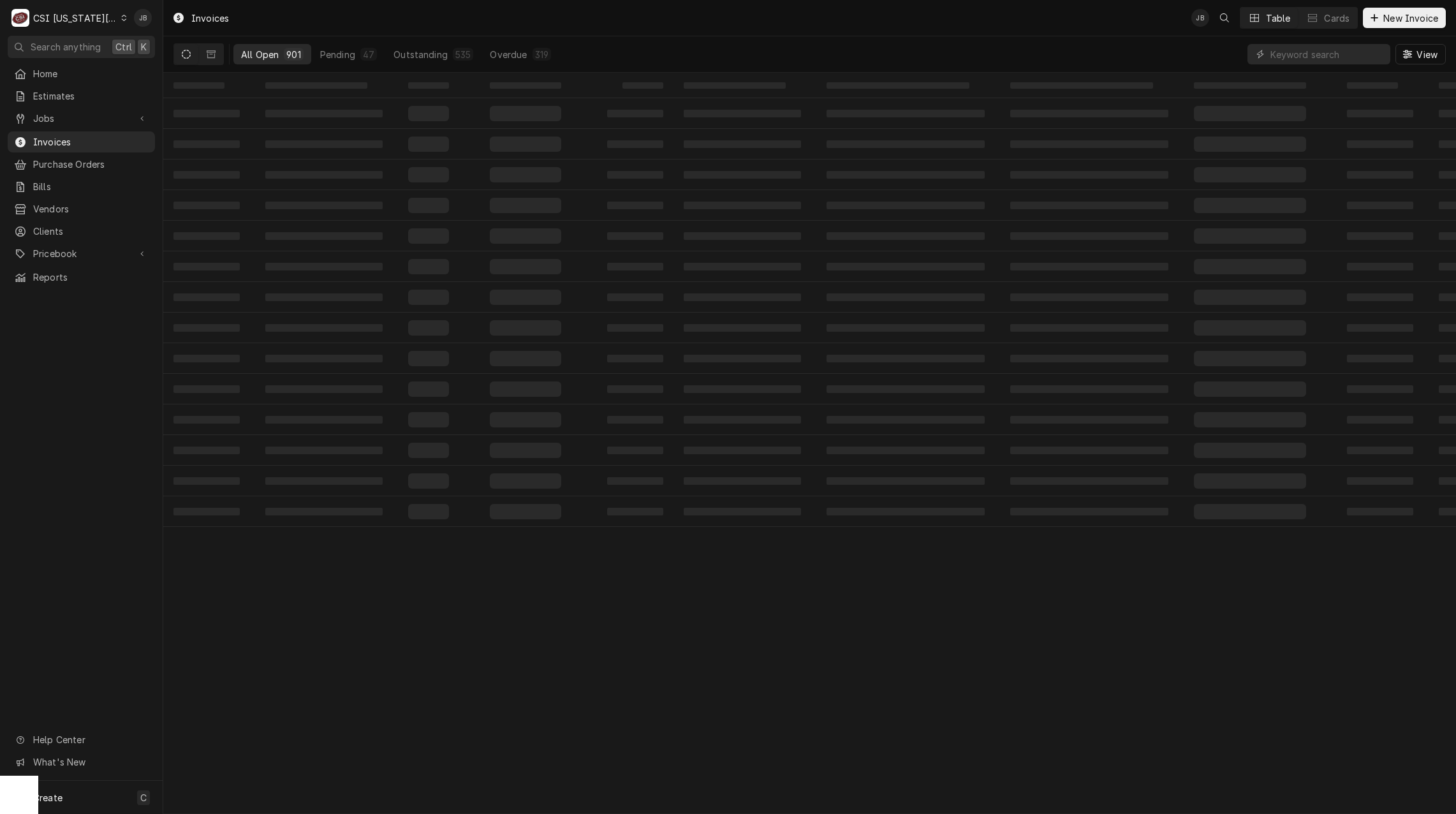
click at [299, 56] on div "901" at bounding box center [294, 54] width 14 height 13
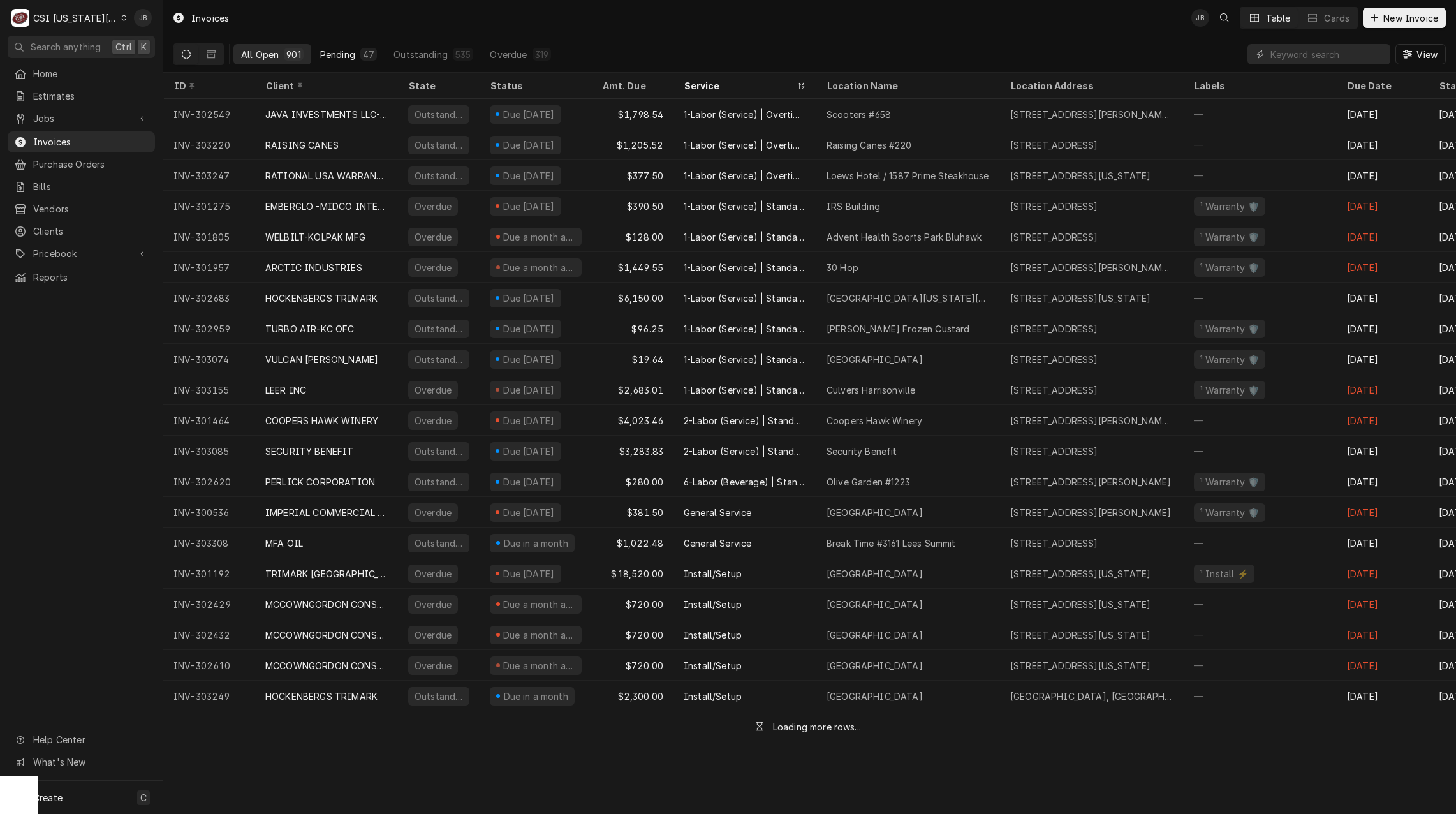
click at [355, 62] on button "Pending 47" at bounding box center [349, 54] width 72 height 20
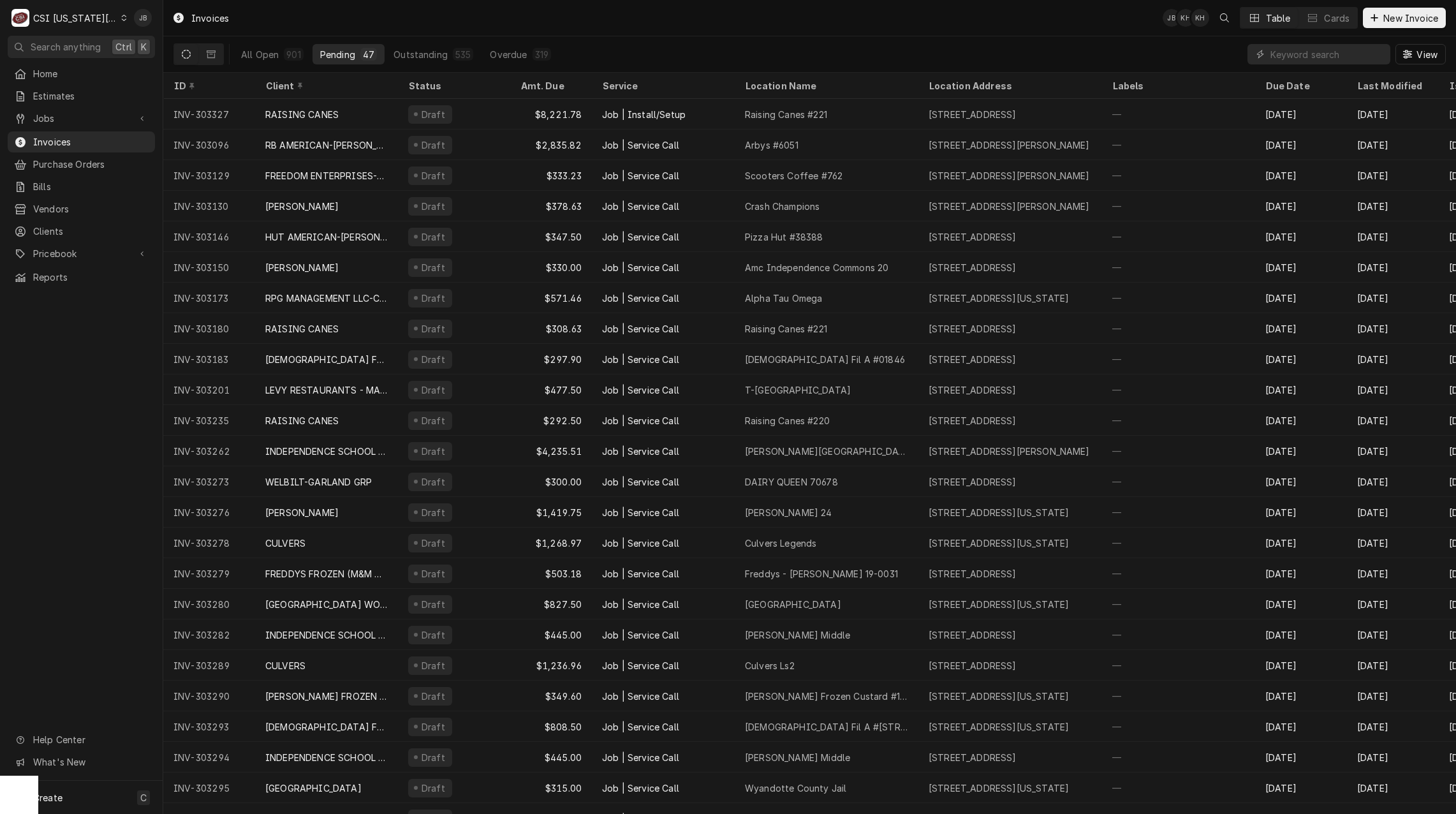
click at [91, 313] on div "Home Estimates Jobs Jobs Job Series Invoices Purchase Orders Bills Vendors Clie…" at bounding box center [81, 421] width 162 height 718
